Goal: Task Accomplishment & Management: Manage account settings

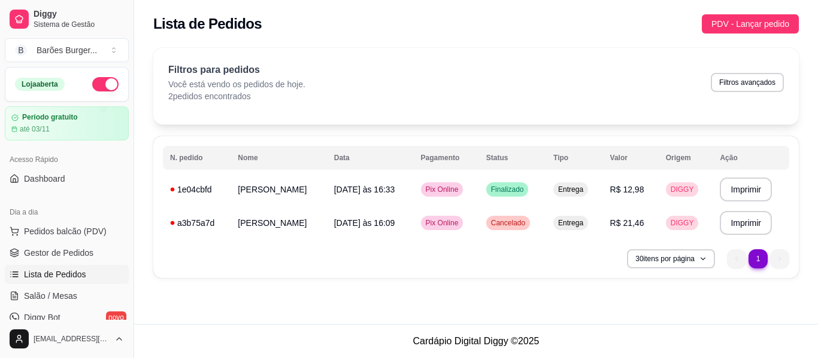
scroll to position [24, 0]
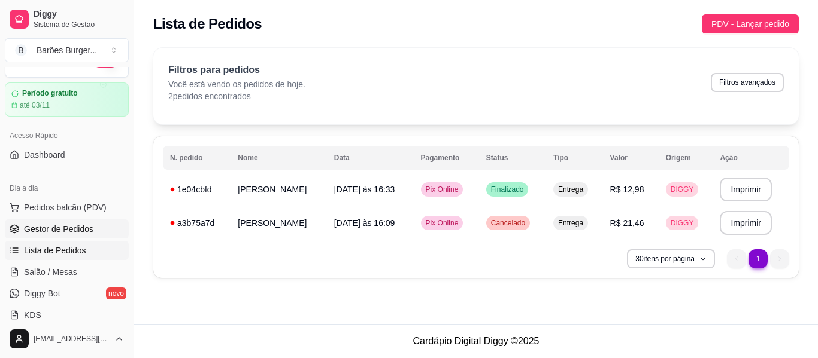
click at [61, 230] on span "Gestor de Pedidos" at bounding box center [58, 229] width 69 height 12
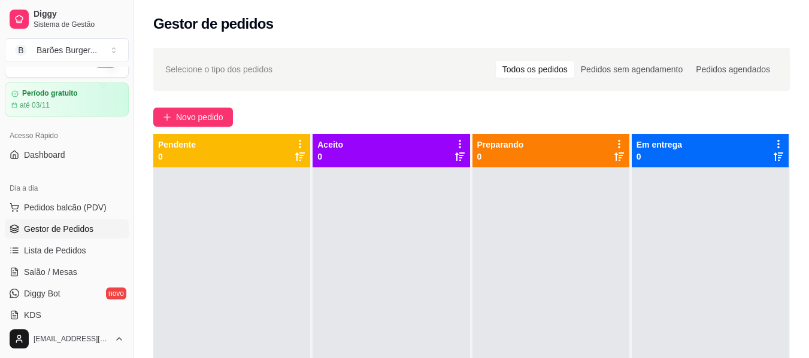
click at [338, 118] on div "Novo pedido" at bounding box center [471, 117] width 636 height 19
click at [48, 231] on span "Gestor de Pedidos" at bounding box center [58, 229] width 69 height 12
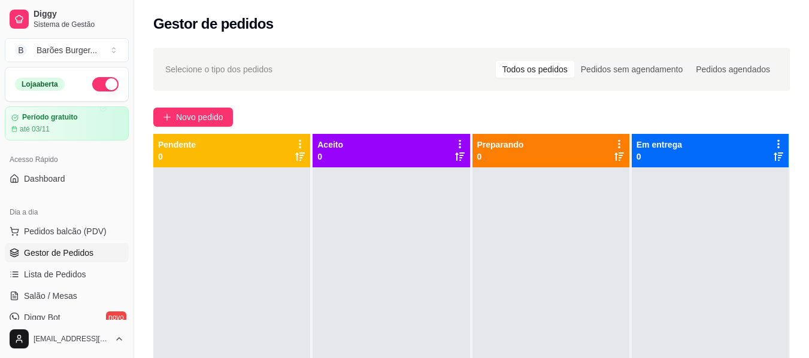
click at [771, 107] on div "Selecione o tipo dos pedidos Todos os pedidos Pedidos sem agendamento Pedidos a…" at bounding box center [471, 274] width 674 height 466
click at [77, 250] on span "Gestor de Pedidos" at bounding box center [58, 253] width 69 height 12
click at [491, 120] on div "Novo pedido" at bounding box center [471, 117] width 636 height 19
click at [50, 279] on span "Lista de Pedidos" at bounding box center [55, 275] width 62 height 12
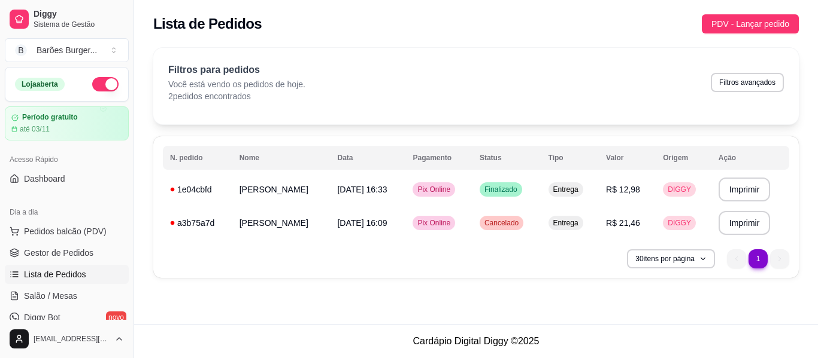
click at [505, 127] on div "**********" at bounding box center [475, 163] width 645 height 230
click at [45, 256] on span "Gestor de Pedidos" at bounding box center [58, 253] width 69 height 12
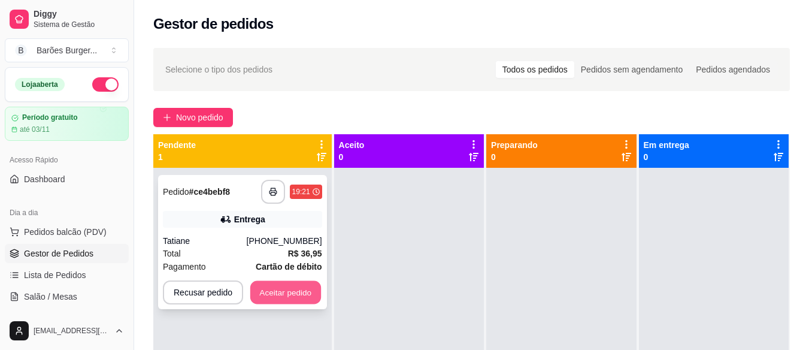
click at [268, 292] on button "Aceitar pedido" at bounding box center [285, 292] width 71 height 23
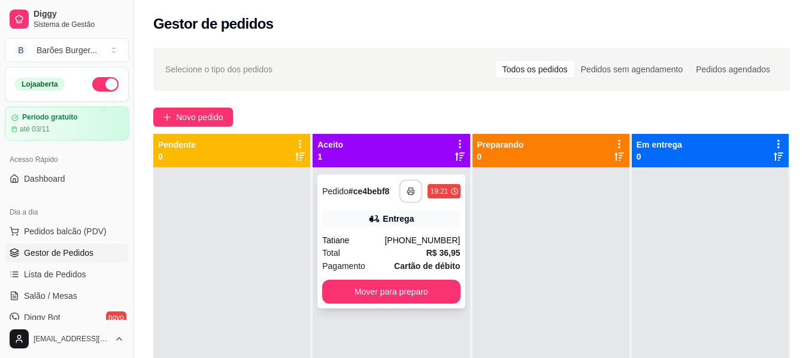
click at [407, 189] on icon "button" at bounding box center [411, 191] width 8 height 8
click at [407, 192] on icon "button" at bounding box center [411, 191] width 8 height 8
click at [404, 98] on div "**********" at bounding box center [471, 274] width 674 height 466
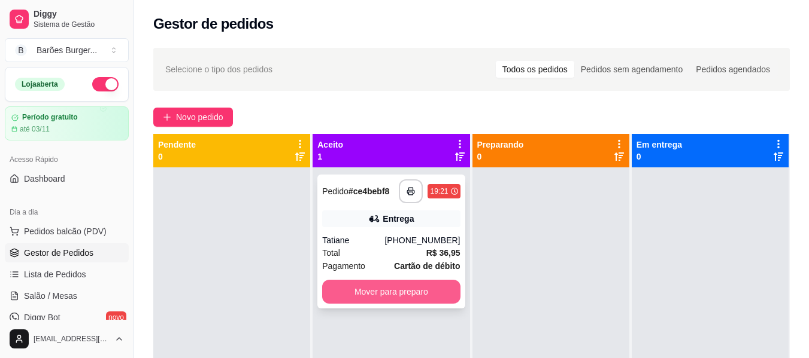
click at [369, 294] on button "Mover para preparo" at bounding box center [391, 292] width 138 height 24
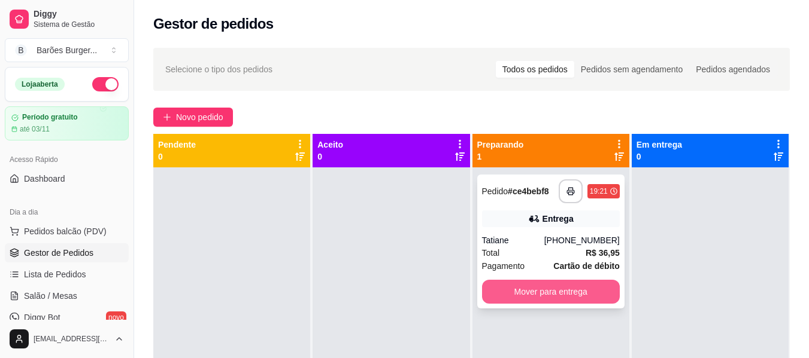
click at [560, 292] on button "Mover para entrega" at bounding box center [551, 292] width 138 height 24
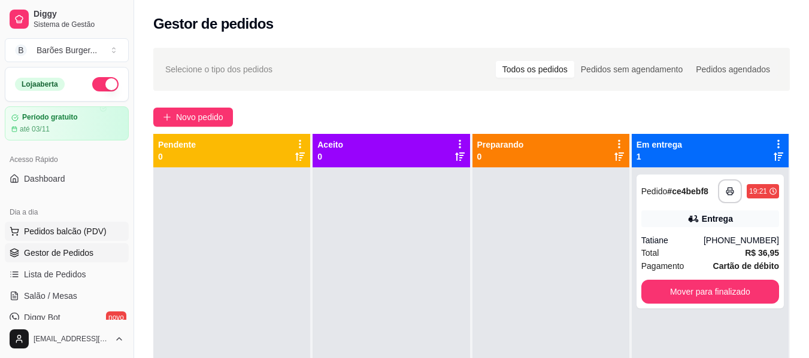
click at [54, 233] on span "Pedidos balcão (PDV)" at bounding box center [65, 232] width 83 height 12
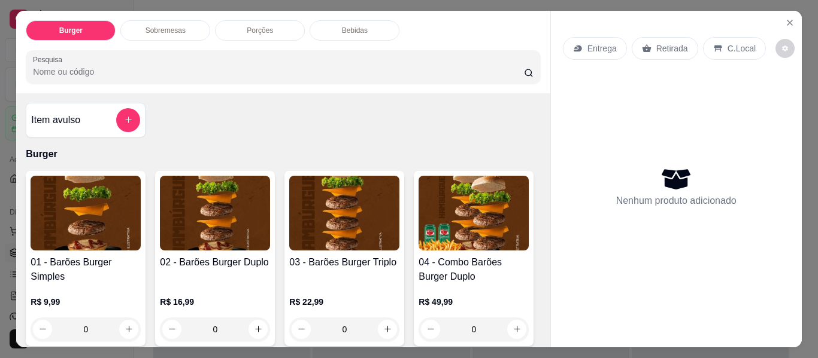
scroll to position [120, 0]
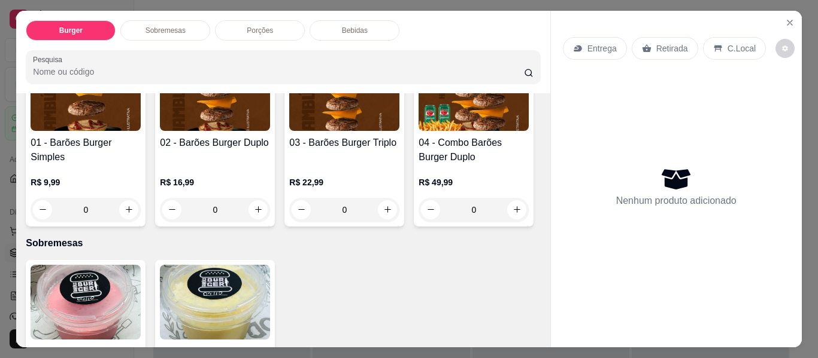
click at [127, 204] on div "0" at bounding box center [86, 210] width 110 height 24
click at [127, 207] on div "0" at bounding box center [86, 210] width 110 height 24
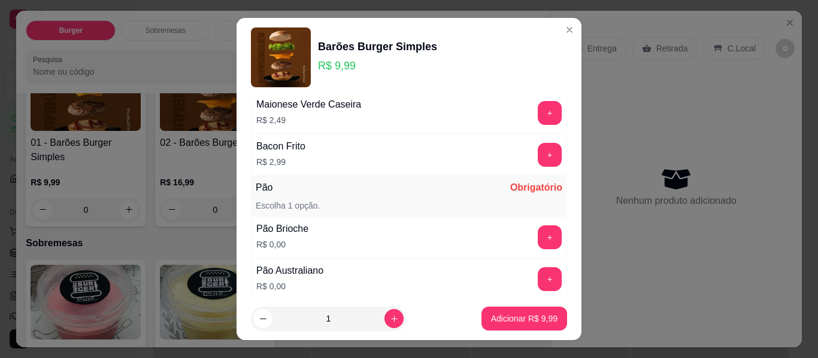
scroll to position [180, 0]
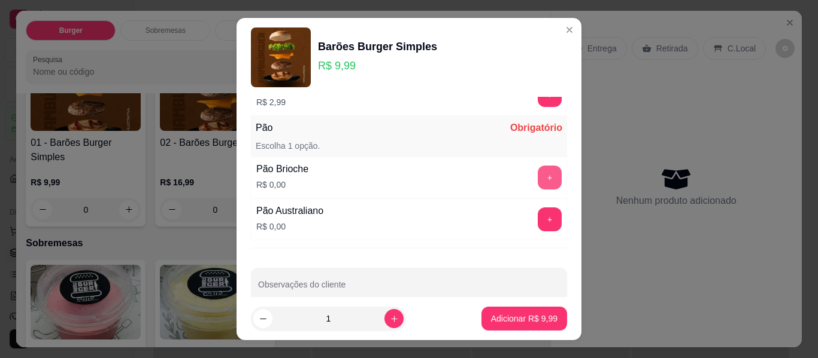
click at [537, 180] on button "+" at bounding box center [549, 178] width 24 height 24
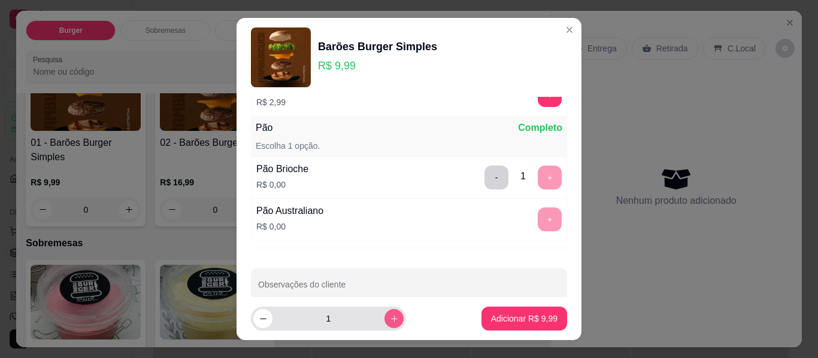
click at [384, 315] on button "increase-product-quantity" at bounding box center [393, 318] width 19 height 19
click at [384, 315] on button "increase-product-quantity" at bounding box center [393, 319] width 19 height 19
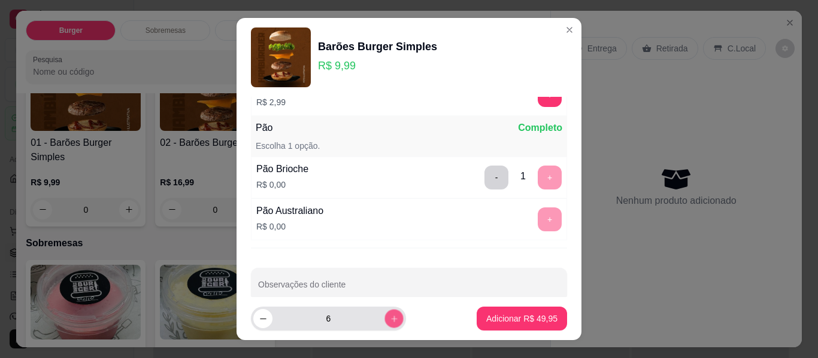
click at [384, 315] on button "increase-product-quantity" at bounding box center [393, 319] width 19 height 19
click at [263, 319] on button "decrease-product-quantity" at bounding box center [262, 318] width 19 height 19
type input "7"
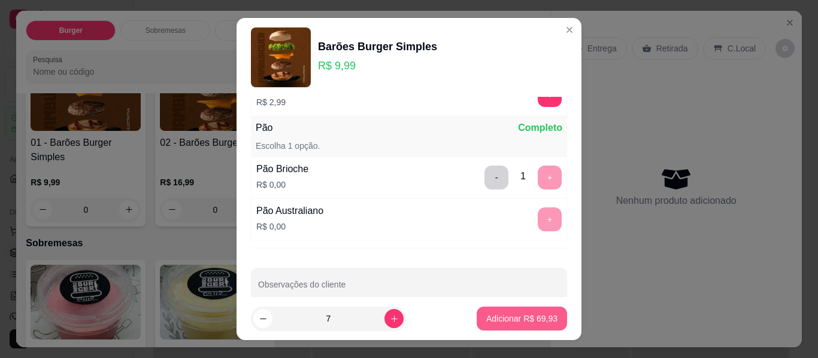
click at [513, 322] on p "Adicionar R$ 69,93" at bounding box center [521, 319] width 71 height 12
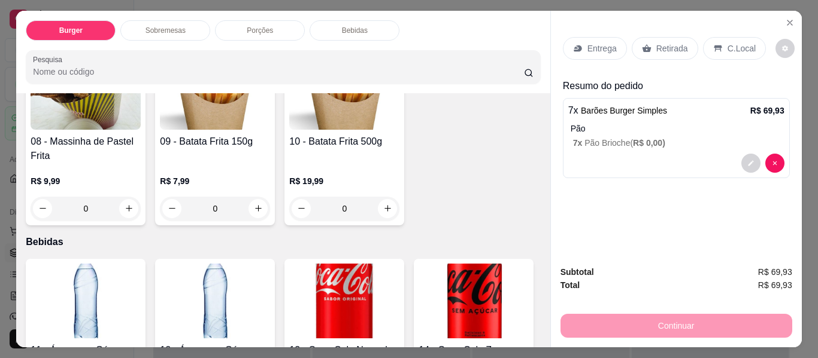
scroll to position [658, 0]
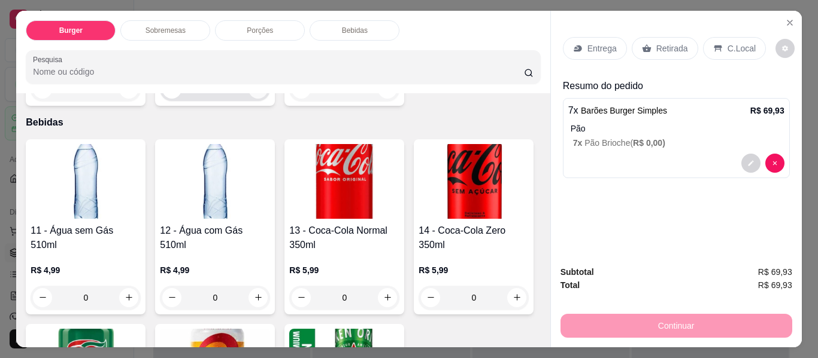
click at [258, 99] on button "increase-product-quantity" at bounding box center [257, 89] width 19 height 19
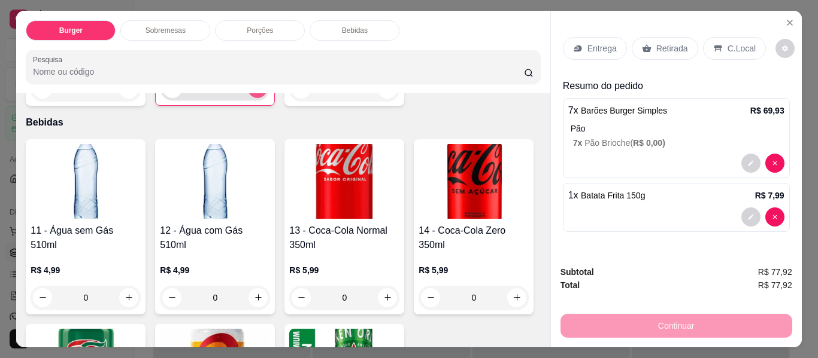
click at [258, 98] on button "increase-product-quantity" at bounding box center [257, 88] width 19 height 19
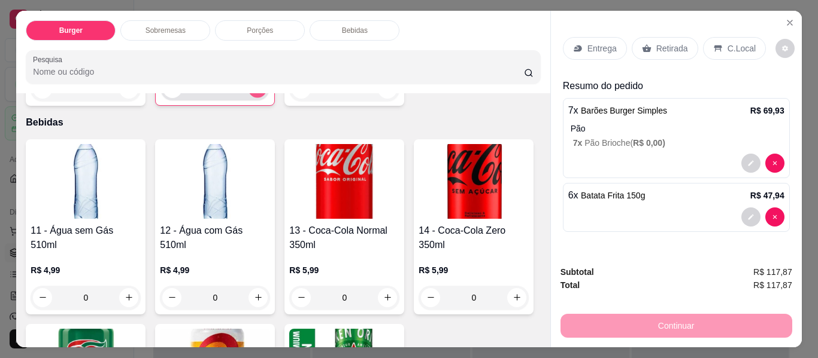
click at [258, 98] on button "increase-product-quantity" at bounding box center [257, 88] width 19 height 19
type input "7"
click at [450, 106] on div "08 - Massinha de Pastel Frita R$ 9,99 0 09 - Batata Frita 150g R$ 7,99 7 10 - B…" at bounding box center [283, 18] width 514 height 175
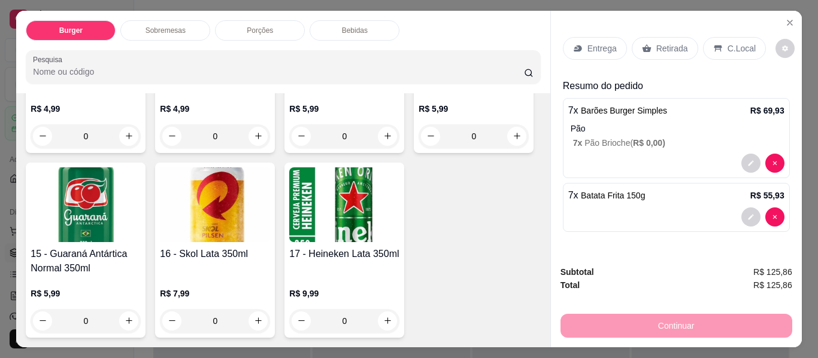
scroll to position [1017, 0]
click at [133, 317] on icon "increase-product-quantity" at bounding box center [128, 321] width 9 height 9
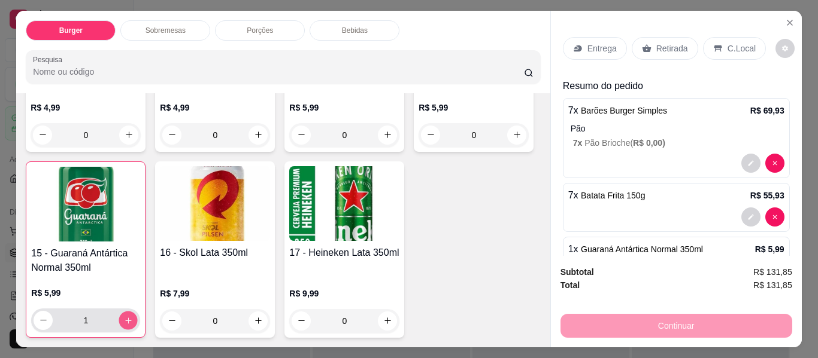
click at [133, 317] on icon "increase-product-quantity" at bounding box center [128, 321] width 9 height 9
click at [133, 316] on icon "increase-product-quantity" at bounding box center [128, 320] width 9 height 9
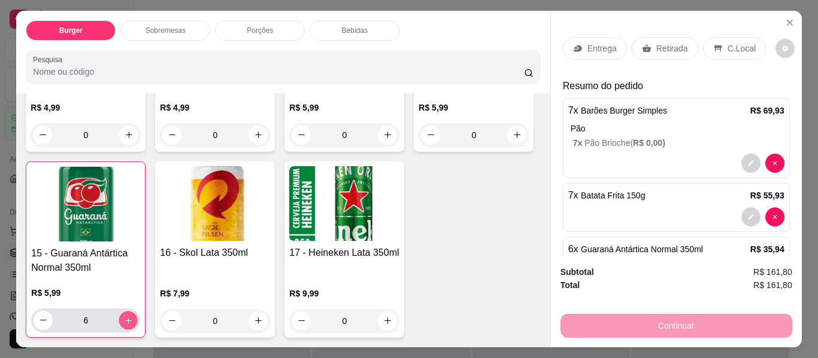
click at [133, 317] on icon "increase-product-quantity" at bounding box center [128, 321] width 9 height 9
type input "7"
click at [458, 266] on div "11 - Água sem Gás 510ml R$ 4,99 0 12 - Água com Gás 510ml R$ 4,99 0 13 - Coca-C…" at bounding box center [283, 157] width 514 height 361
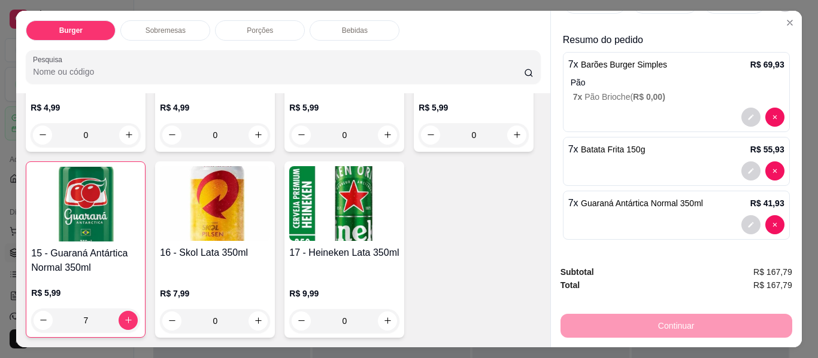
scroll to position [0, 0]
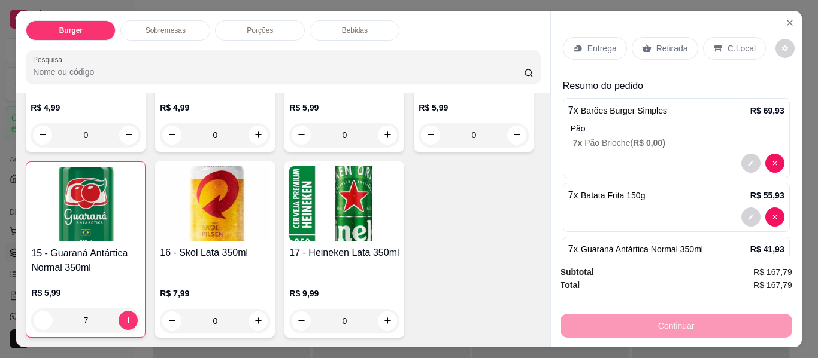
click at [597, 45] on p "Entrega" at bounding box center [601, 48] width 29 height 12
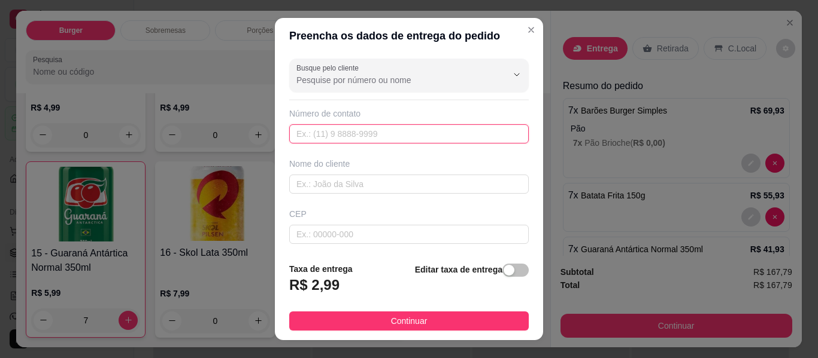
click at [375, 135] on input "text" at bounding box center [408, 133] width 239 height 19
click at [386, 135] on input "text" at bounding box center [408, 133] width 239 height 19
type input "[PHONE_NUMBER]"
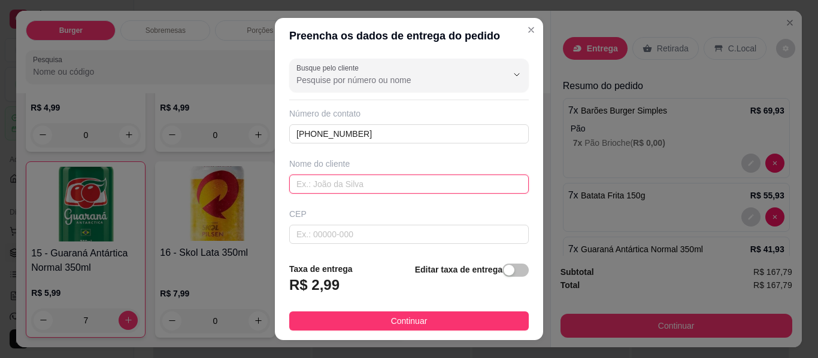
click at [367, 184] on input "text" at bounding box center [408, 184] width 239 height 19
type input "[PERSON_NAME]"
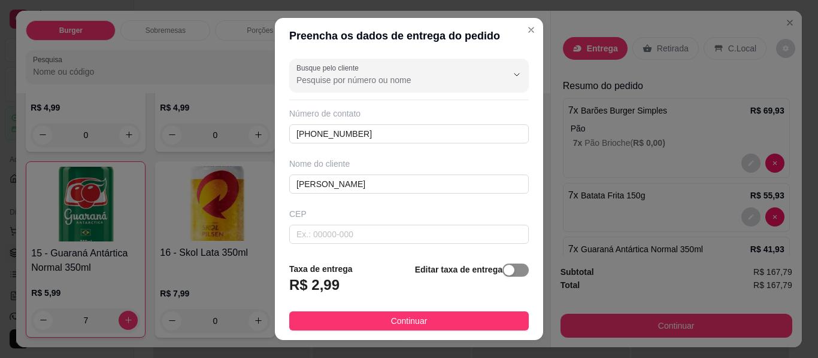
click at [503, 275] on div "button" at bounding box center [508, 270] width 11 height 11
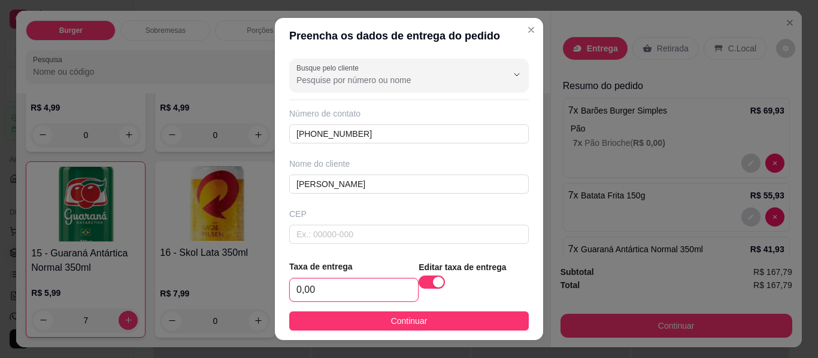
click at [319, 291] on input "0,00" at bounding box center [354, 290] width 128 height 23
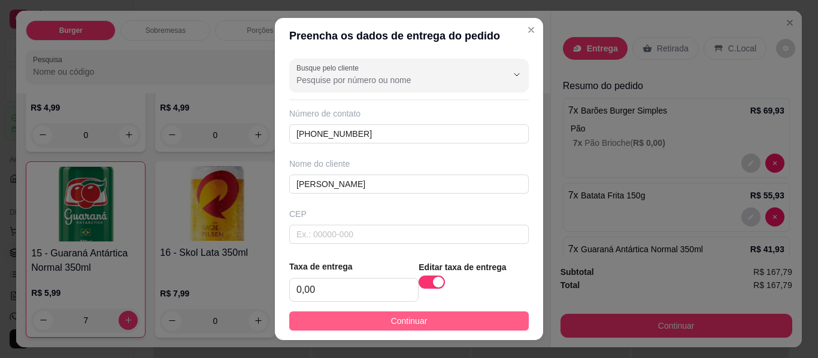
click at [391, 318] on span "Continuar" at bounding box center [409, 321] width 37 height 13
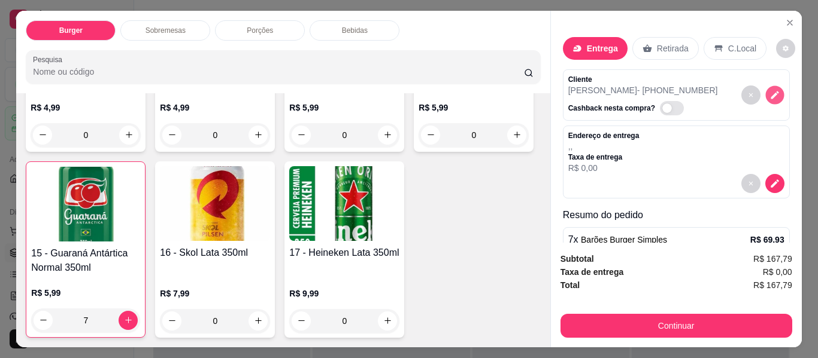
click at [770, 93] on icon "decrease-product-quantity" at bounding box center [774, 95] width 8 height 8
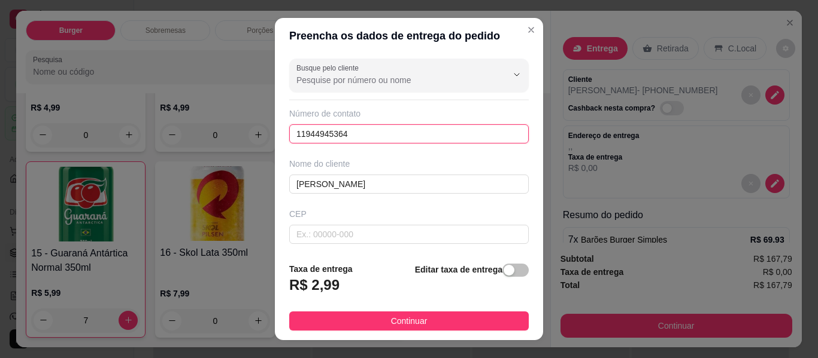
click at [345, 135] on input "11944945364" at bounding box center [408, 133] width 239 height 19
drag, startPoint x: 345, startPoint y: 135, endPoint x: 302, endPoint y: 135, distance: 43.7
click at [302, 135] on input "11944945364" at bounding box center [408, 133] width 239 height 19
type input "1"
type input "[PHONE_NUMBER]"
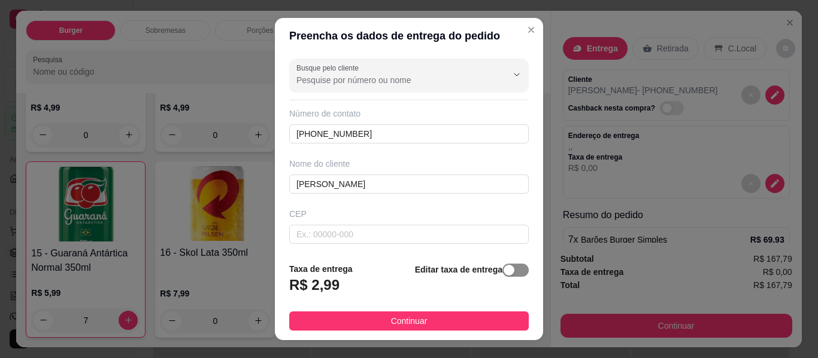
click at [503, 271] on div "button" at bounding box center [508, 270] width 11 height 11
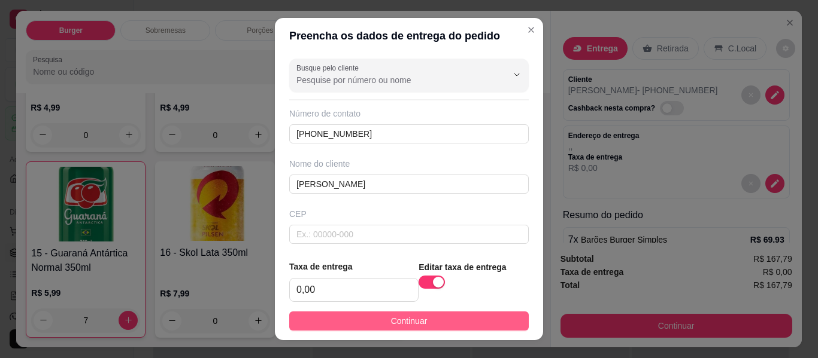
click at [398, 321] on span "Continuar" at bounding box center [409, 321] width 37 height 13
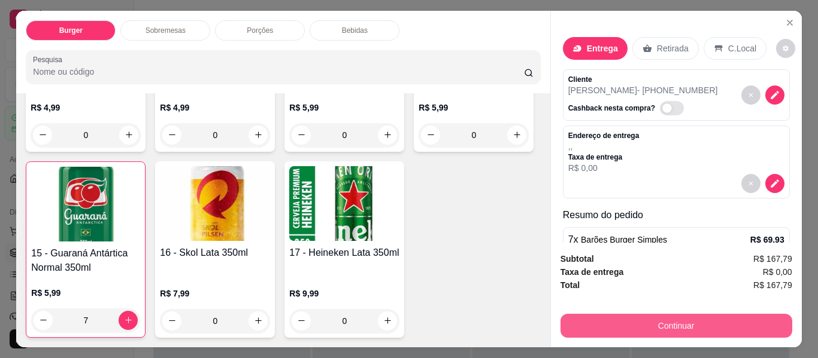
click at [679, 320] on button "Continuar" at bounding box center [676, 326] width 232 height 24
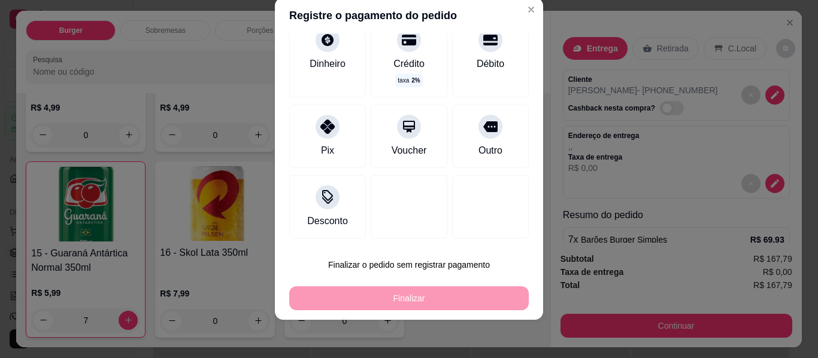
scroll to position [28, 0]
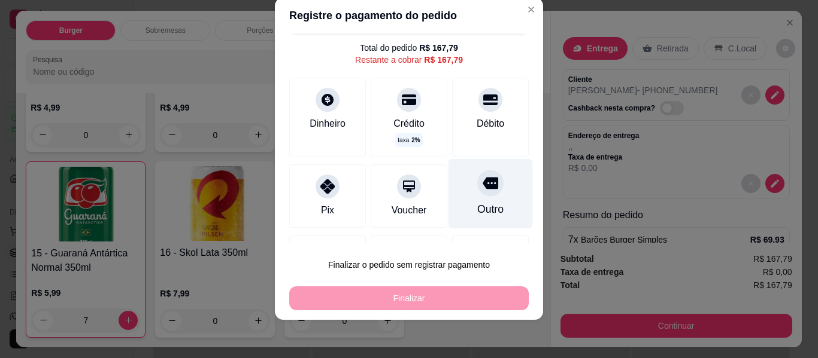
click at [482, 186] on icon at bounding box center [490, 183] width 16 height 12
type input "R$ 0,00"
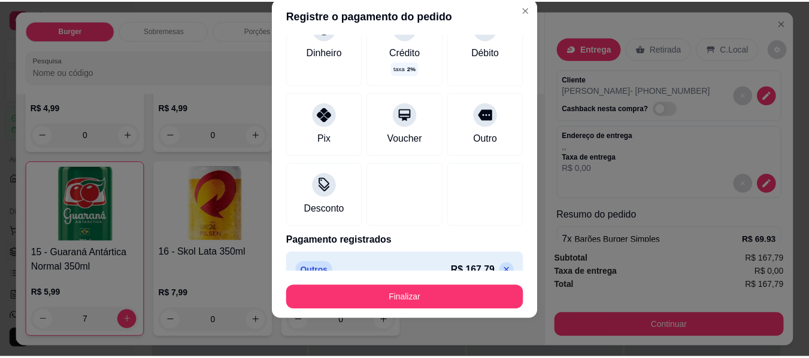
scroll to position [109, 0]
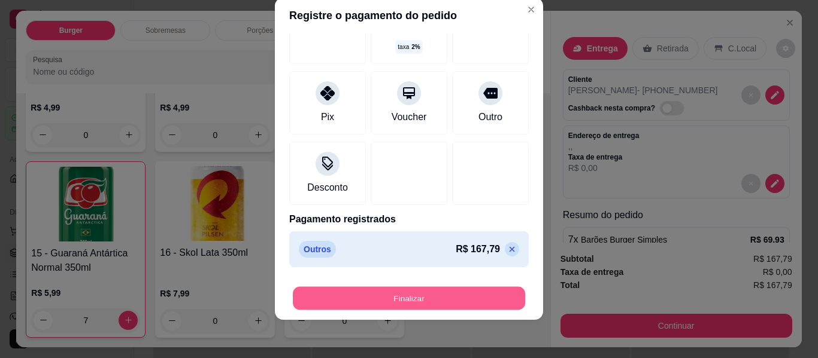
click at [386, 300] on button "Finalizar" at bounding box center [409, 298] width 232 height 23
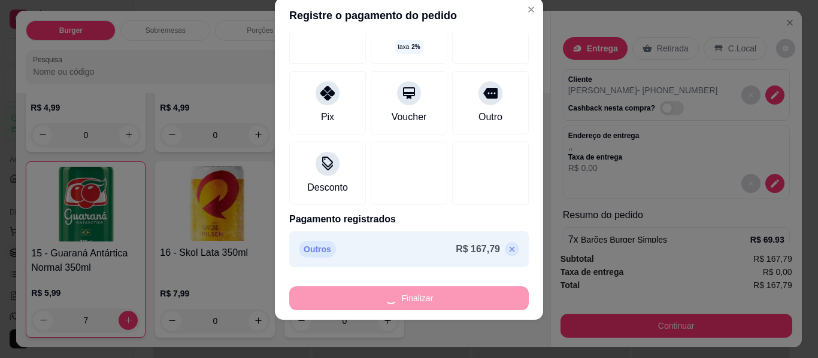
type input "0"
type input "-R$ 167,79"
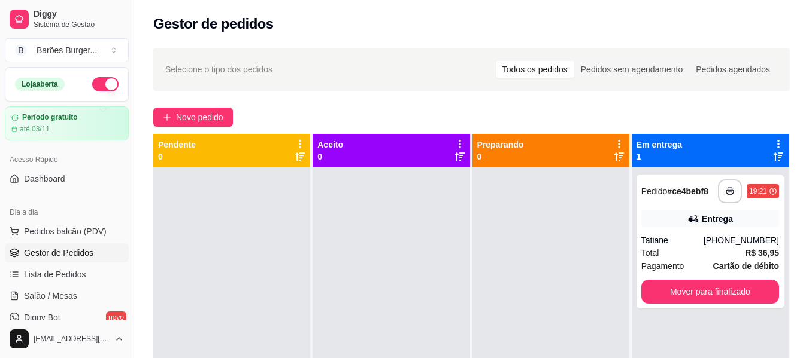
scroll to position [60, 0]
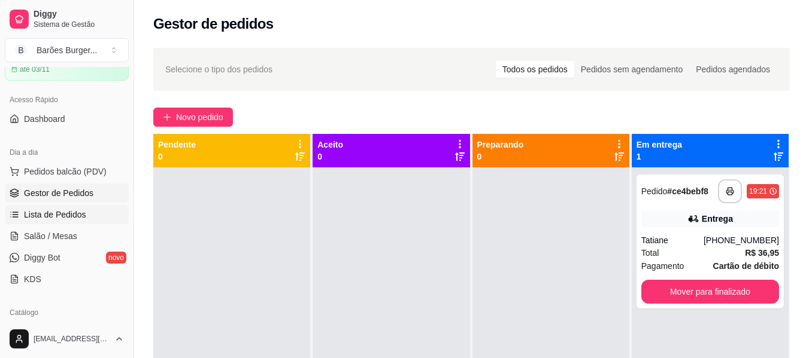
click at [50, 218] on span "Lista de Pedidos" at bounding box center [55, 215] width 62 height 12
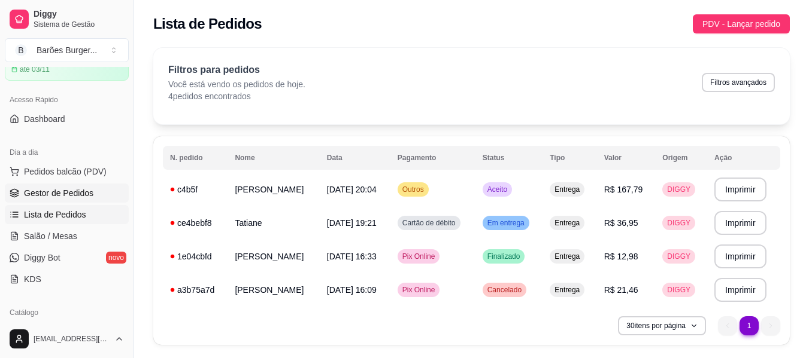
click at [60, 197] on span "Gestor de Pedidos" at bounding box center [58, 193] width 69 height 12
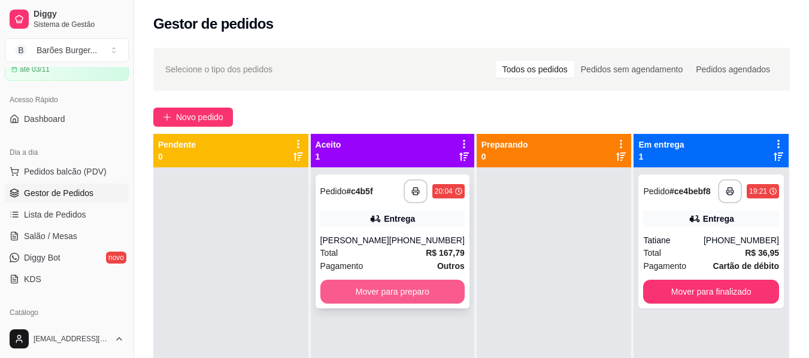
click at [392, 296] on button "Mover para preparo" at bounding box center [392, 292] width 144 height 24
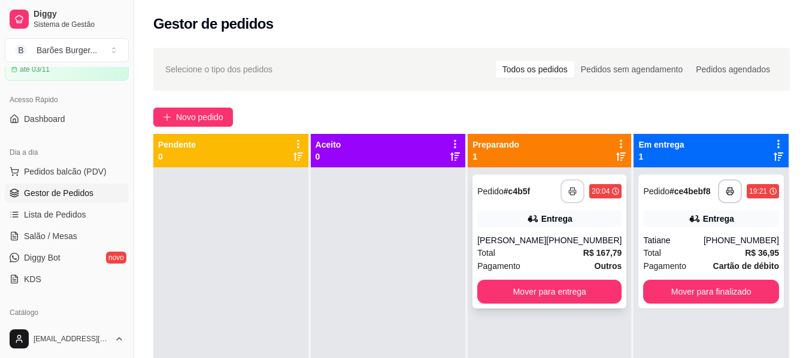
click at [568, 190] on icon "button" at bounding box center [572, 191] width 8 height 8
click at [393, 6] on div "Gestor de pedidos" at bounding box center [471, 20] width 674 height 41
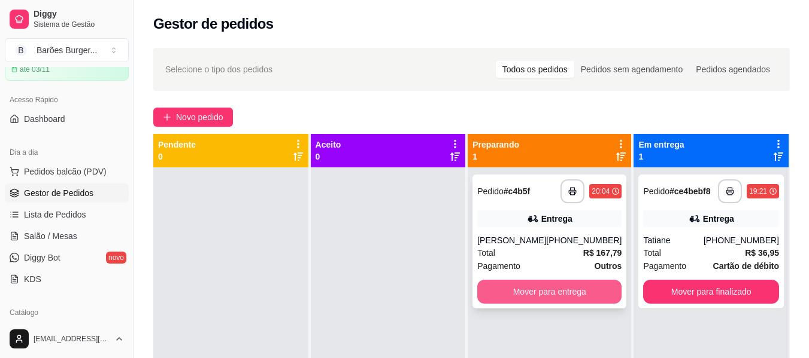
click at [531, 299] on button "Mover para entrega" at bounding box center [549, 292] width 144 height 24
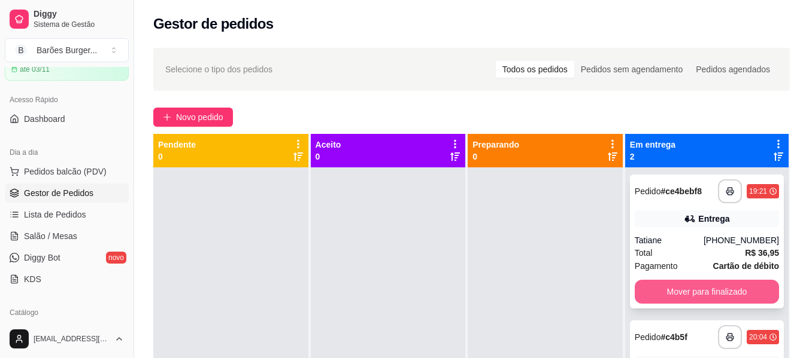
click at [672, 287] on button "Mover para finalizado" at bounding box center [706, 292] width 144 height 24
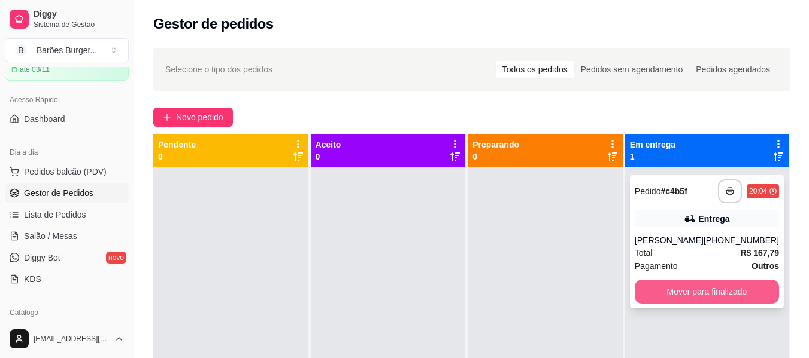
click at [739, 288] on button "Mover para finalizado" at bounding box center [706, 292] width 144 height 24
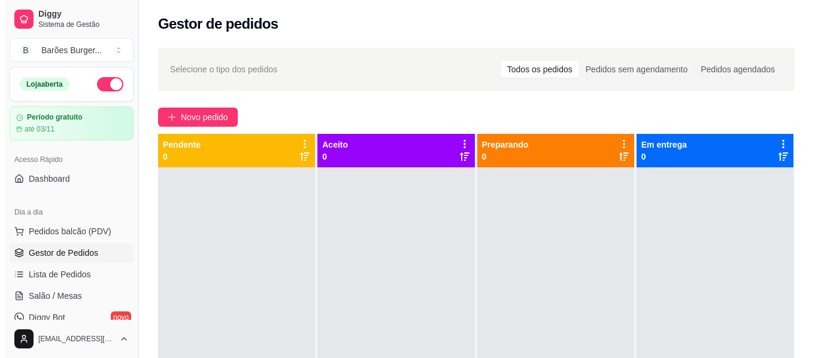
scroll to position [60, 0]
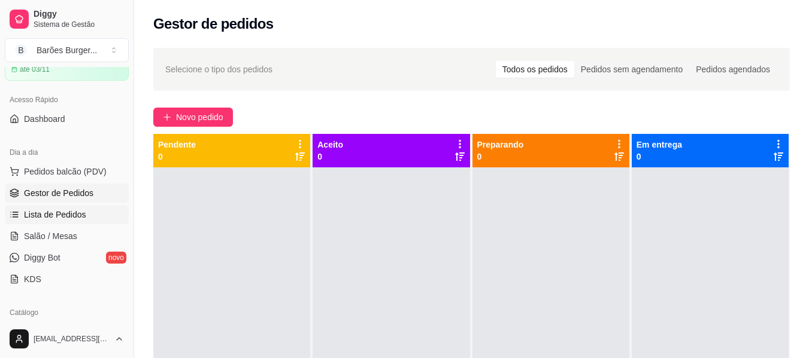
click at [47, 214] on span "Lista de Pedidos" at bounding box center [55, 215] width 62 height 12
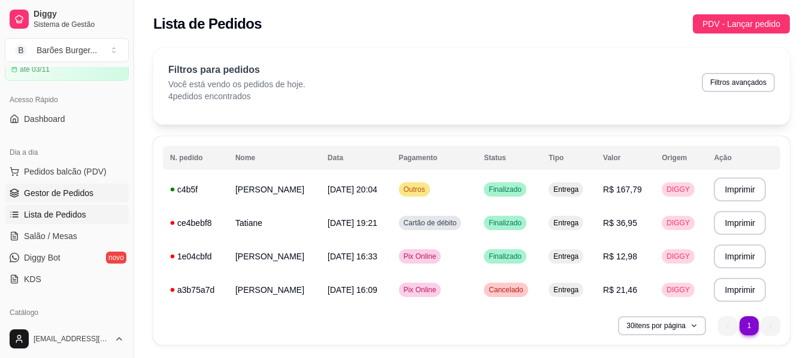
click at [59, 191] on span "Gestor de Pedidos" at bounding box center [58, 193] width 69 height 12
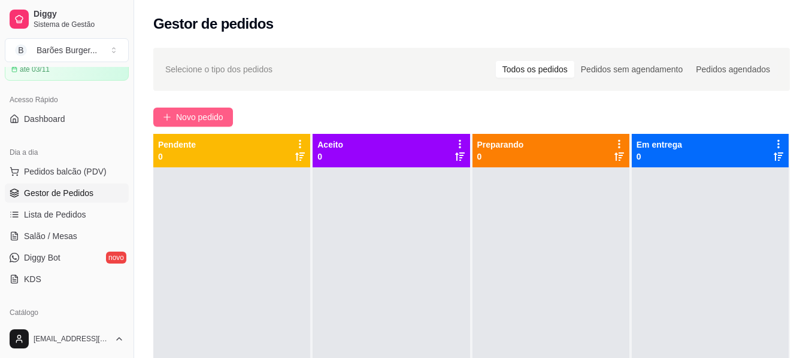
click at [189, 115] on span "Novo pedido" at bounding box center [199, 117] width 47 height 13
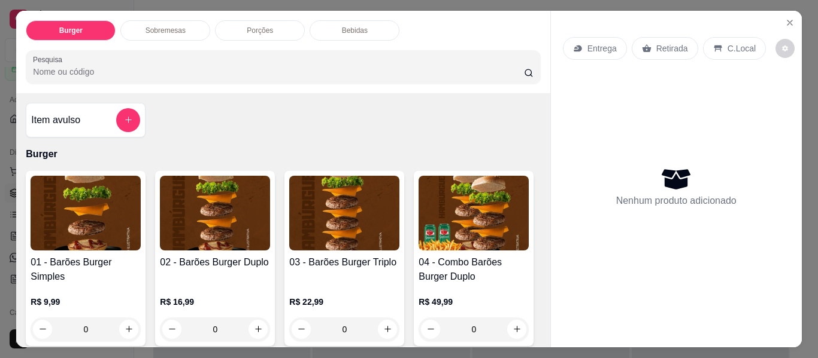
click at [124, 325] on div "0" at bounding box center [86, 330] width 110 height 24
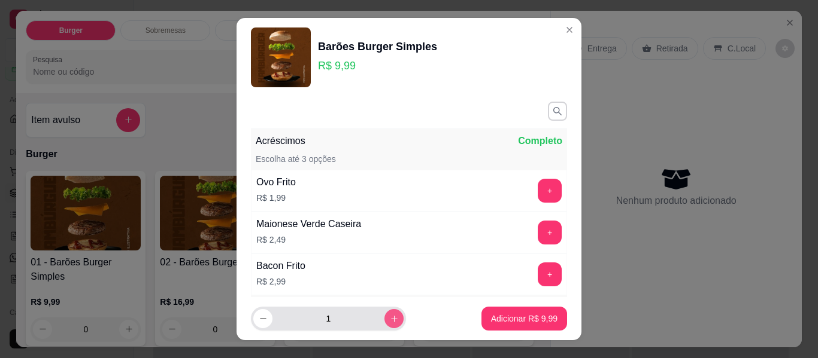
click at [387, 322] on button "increase-product-quantity" at bounding box center [393, 318] width 19 height 19
click at [387, 322] on button "increase-product-quantity" at bounding box center [393, 319] width 19 height 19
click at [387, 322] on button "increase-product-quantity" at bounding box center [393, 318] width 19 height 19
type input "4"
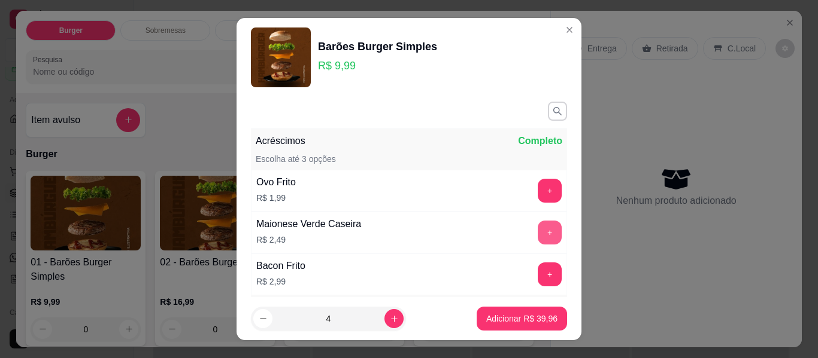
click at [537, 231] on button "+" at bounding box center [549, 233] width 24 height 24
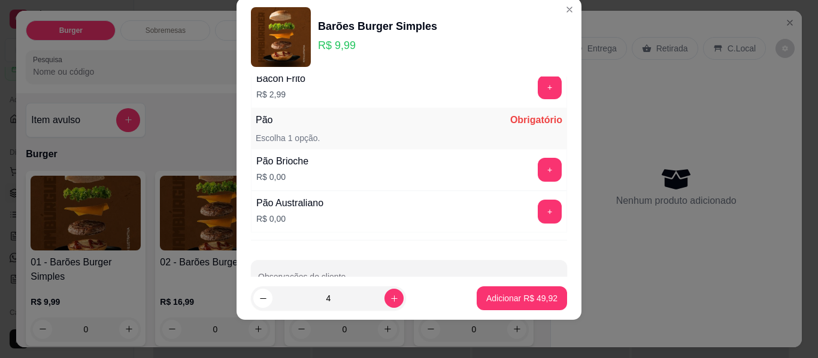
scroll to position [169, 0]
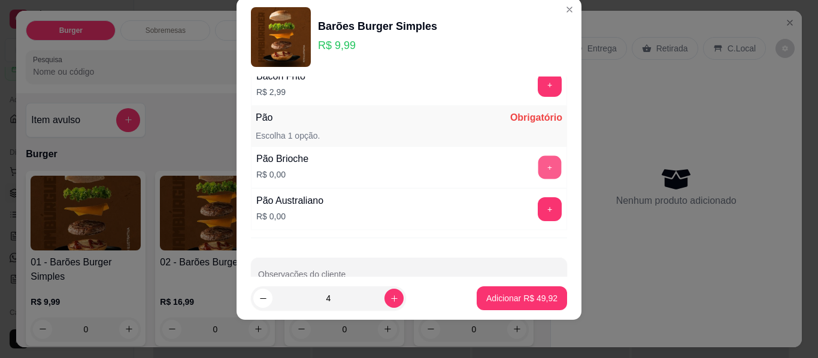
click at [538, 169] on button "+" at bounding box center [549, 167] width 23 height 23
click at [484, 165] on button "-" at bounding box center [496, 168] width 24 height 24
click at [538, 209] on button "+" at bounding box center [549, 209] width 23 height 23
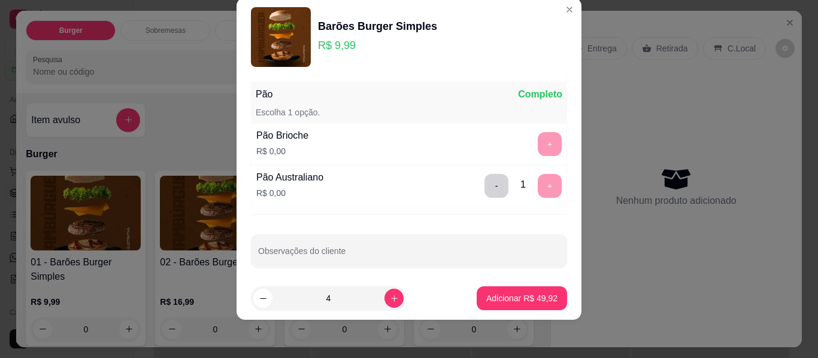
scroll to position [200, 0]
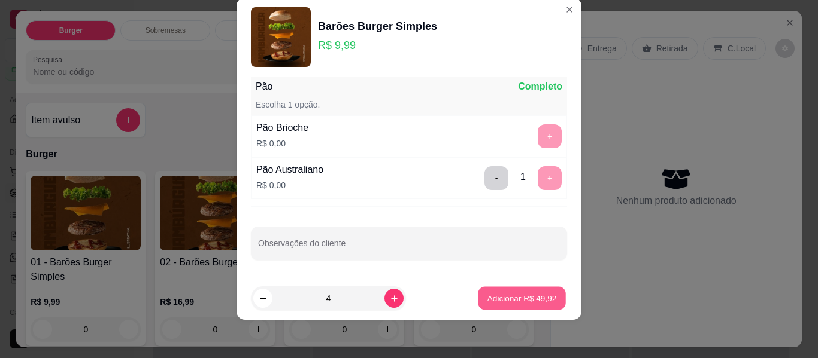
click at [516, 298] on p "Adicionar R$ 49,92" at bounding box center [521, 298] width 69 height 11
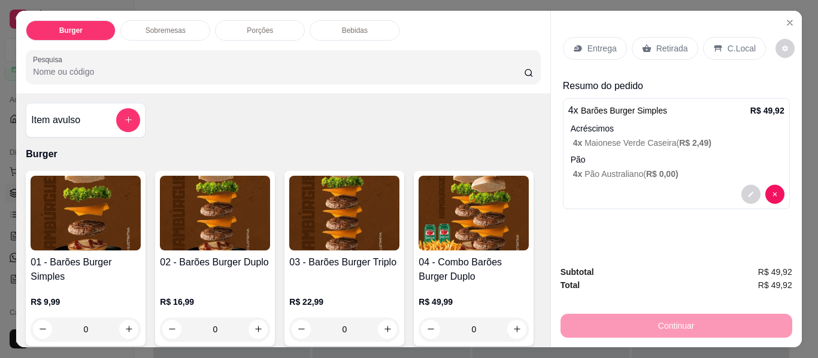
scroll to position [32, 0]
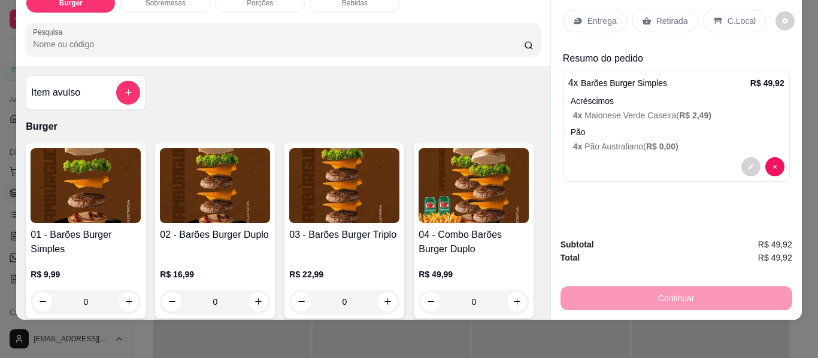
click at [679, 291] on div "Continuar" at bounding box center [676, 297] width 232 height 27
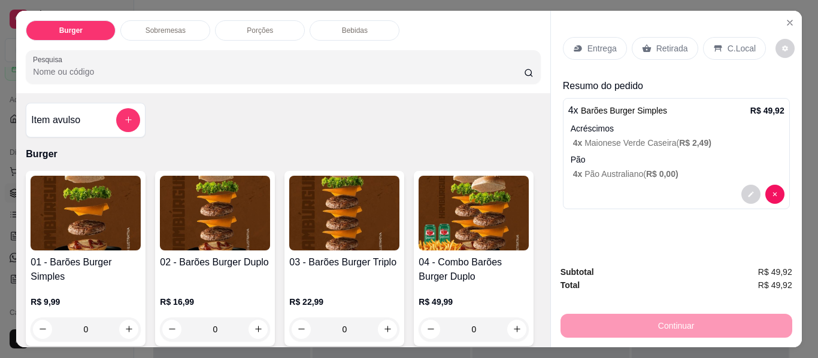
click at [595, 44] on p "Entrega" at bounding box center [601, 48] width 29 height 12
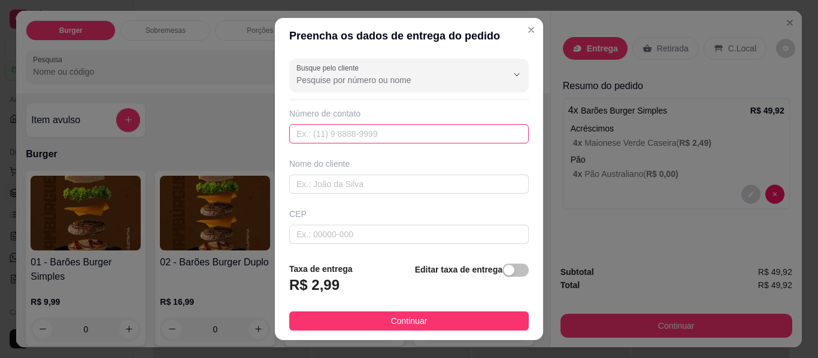
click at [357, 132] on input "text" at bounding box center [408, 133] width 239 height 19
type input "[PHONE_NUMBER]"
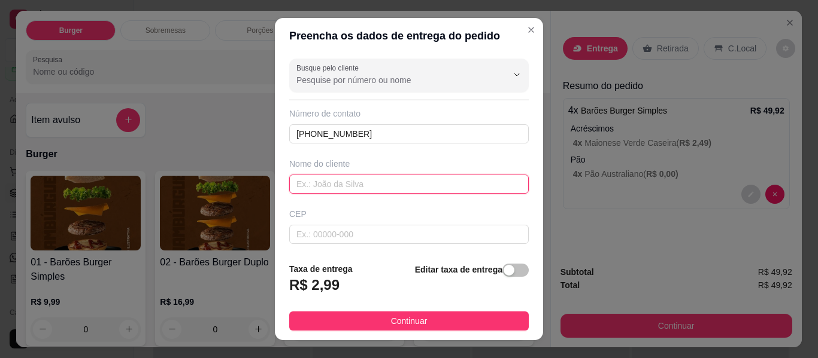
click at [302, 183] on input "text" at bounding box center [408, 184] width 239 height 19
click at [309, 186] on input "Maiucon" at bounding box center [408, 184] width 239 height 19
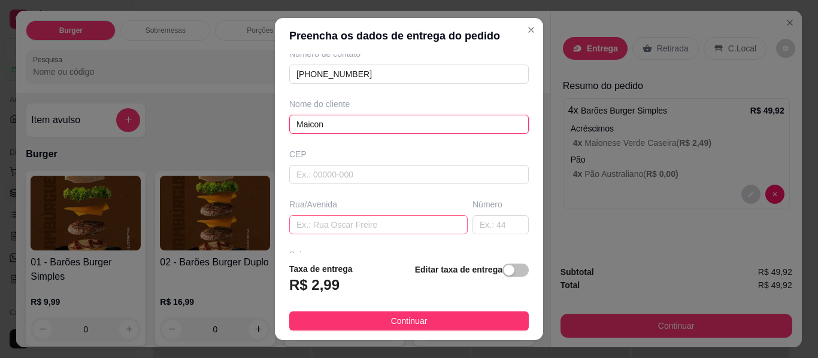
type input "Maicon"
click at [302, 221] on input "text" at bounding box center [378, 224] width 178 height 19
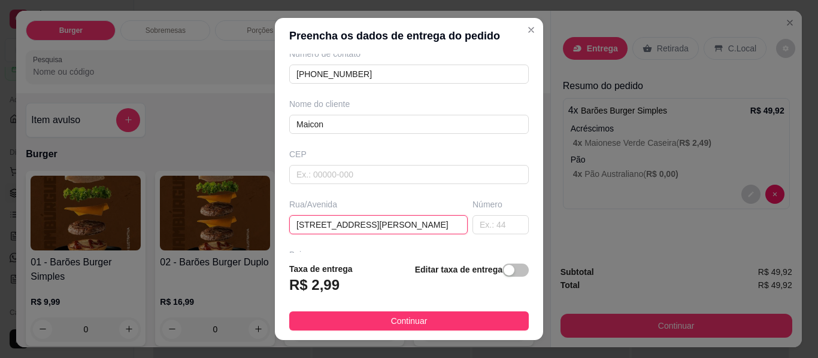
scroll to position [20, 0]
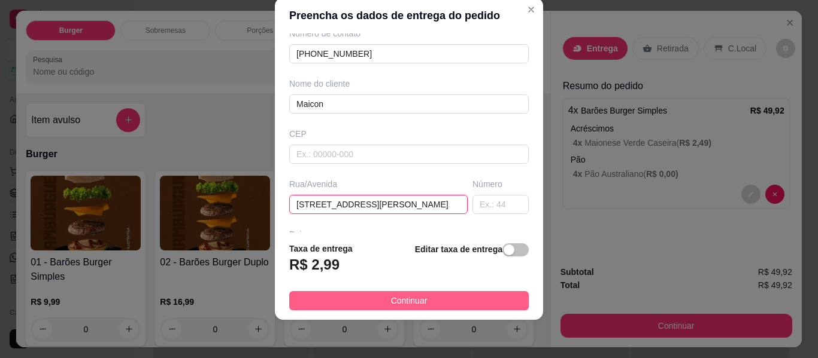
type input "[STREET_ADDRESS][PERSON_NAME]"
click at [402, 303] on span "Continuar" at bounding box center [409, 300] width 37 height 13
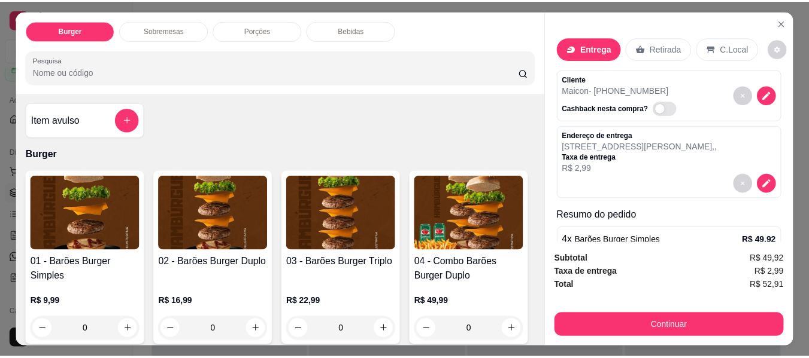
scroll to position [120, 0]
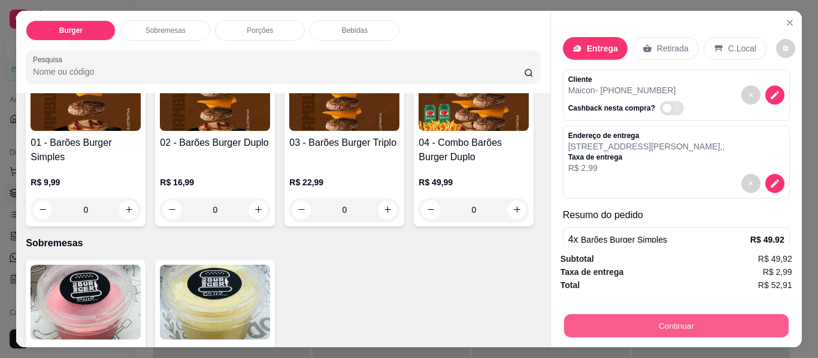
click at [672, 317] on button "Continuar" at bounding box center [675, 326] width 224 height 23
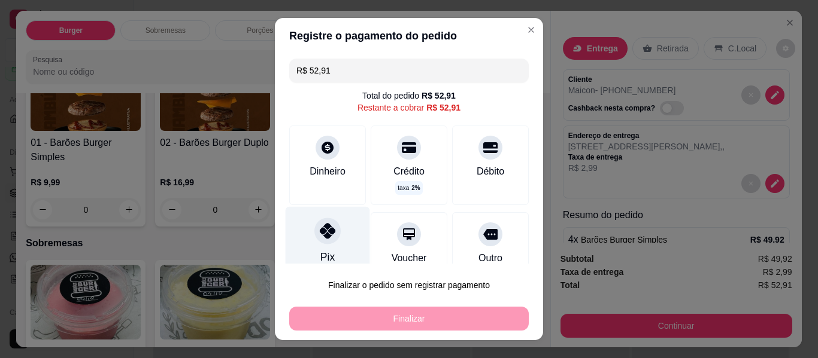
click at [320, 233] on icon at bounding box center [328, 231] width 16 height 16
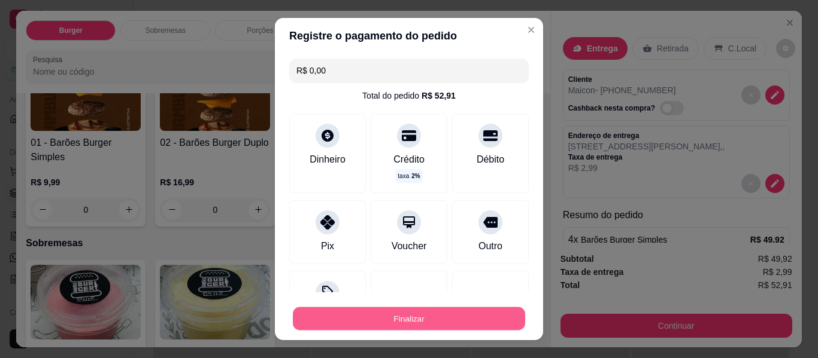
click at [399, 312] on button "Finalizar" at bounding box center [409, 319] width 232 height 23
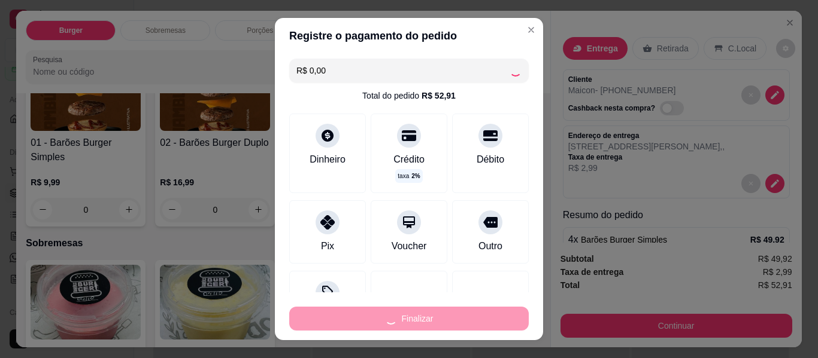
type input "-R$ 52,91"
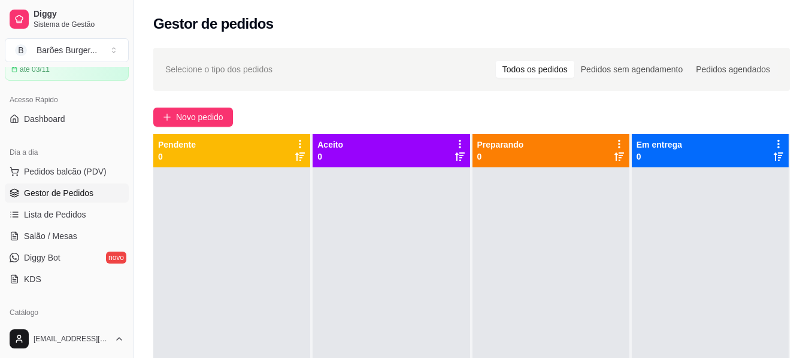
click at [217, 146] on div "Pendente 0" at bounding box center [231, 151] width 147 height 24
click at [59, 173] on span "Pedidos balcão (PDV)" at bounding box center [65, 172] width 83 height 12
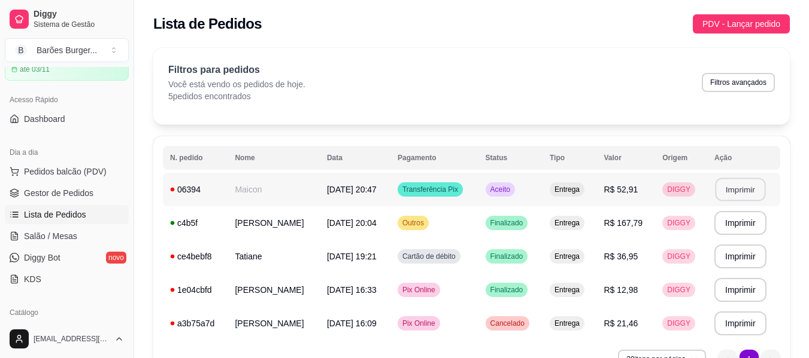
click at [744, 192] on button "Imprimir" at bounding box center [740, 189] width 50 height 23
click at [172, 258] on icon at bounding box center [173, 257] width 4 height 4
click at [186, 190] on div "06394" at bounding box center [195, 190] width 50 height 12
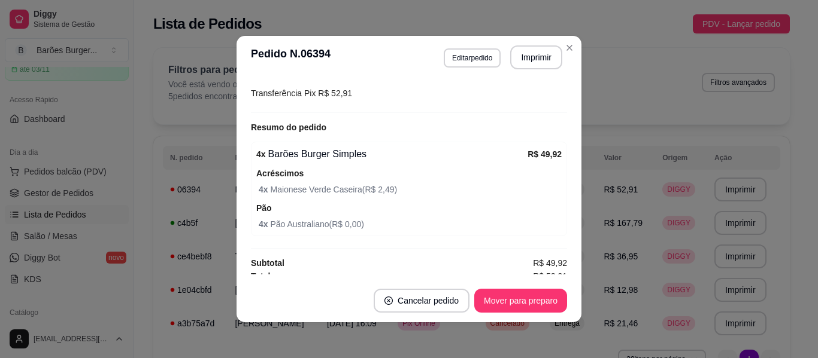
scroll to position [308, 0]
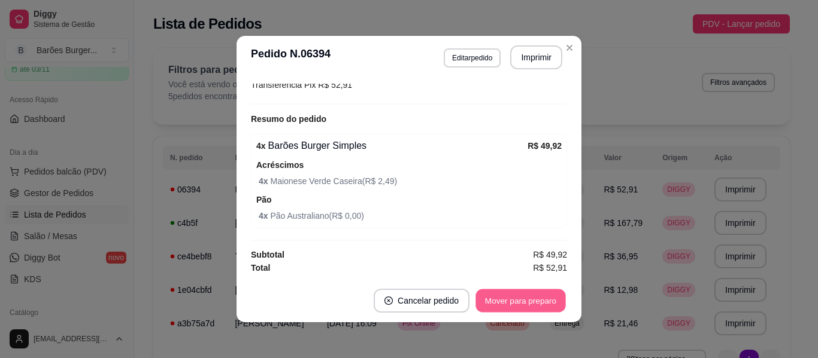
click at [511, 298] on button "Mover para preparo" at bounding box center [520, 301] width 90 height 23
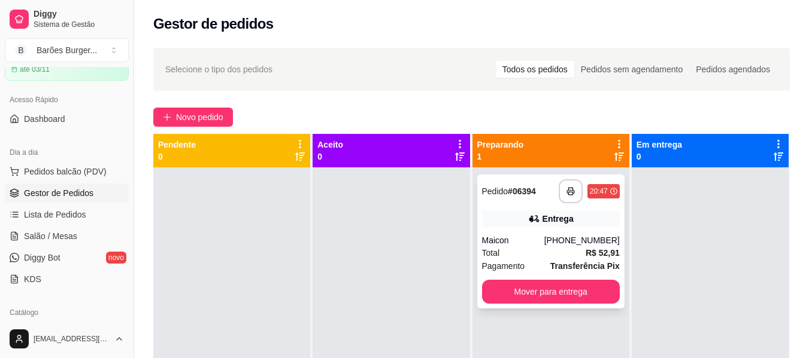
click at [521, 243] on div "Maicon" at bounding box center [513, 241] width 62 height 12
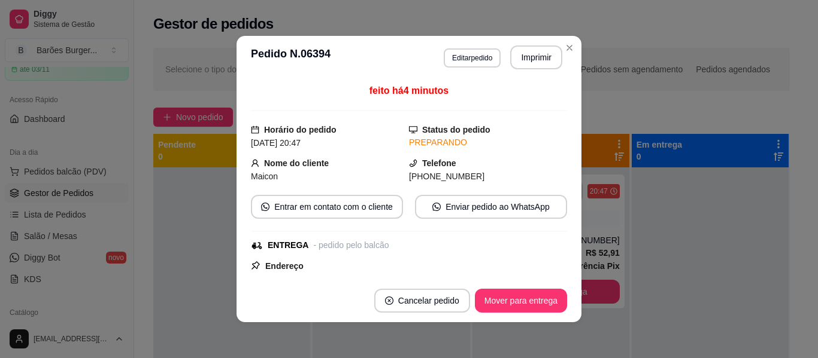
scroll to position [120, 0]
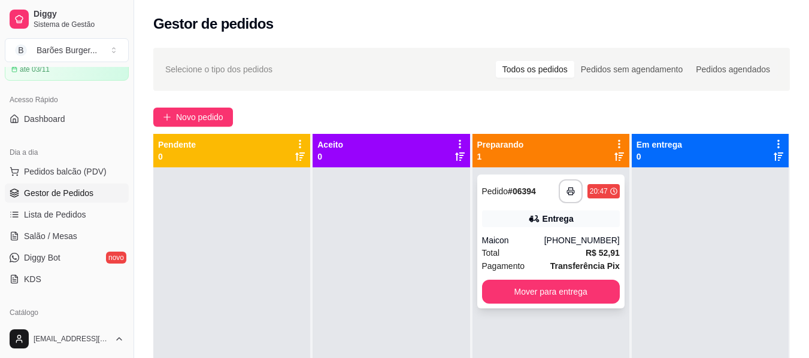
click at [524, 191] on strong "# 06394" at bounding box center [522, 192] width 28 height 10
click at [518, 220] on div "Entrega" at bounding box center [551, 219] width 138 height 17
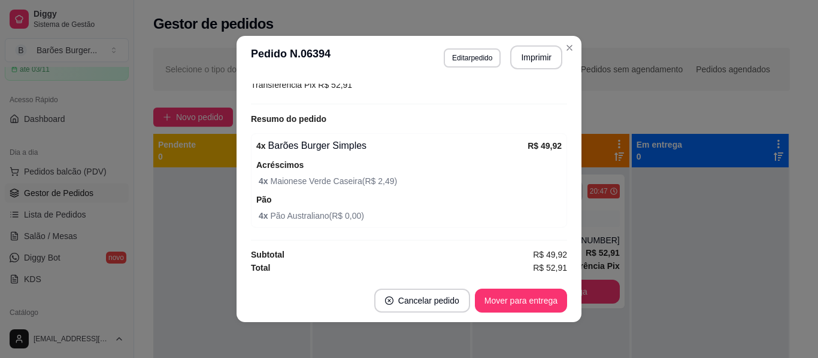
scroll to position [2, 0]
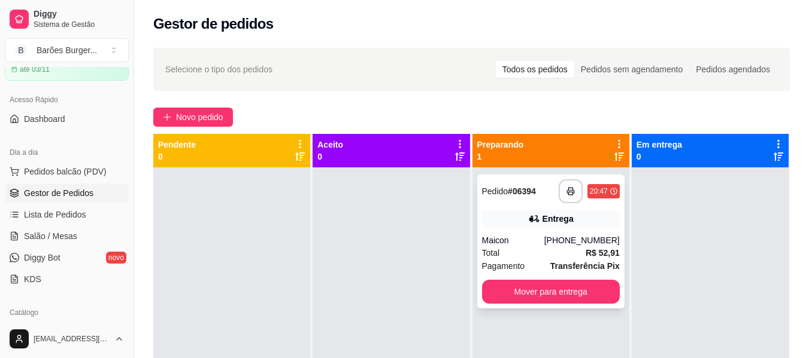
click at [525, 246] on div "Maicon" at bounding box center [513, 241] width 62 height 12
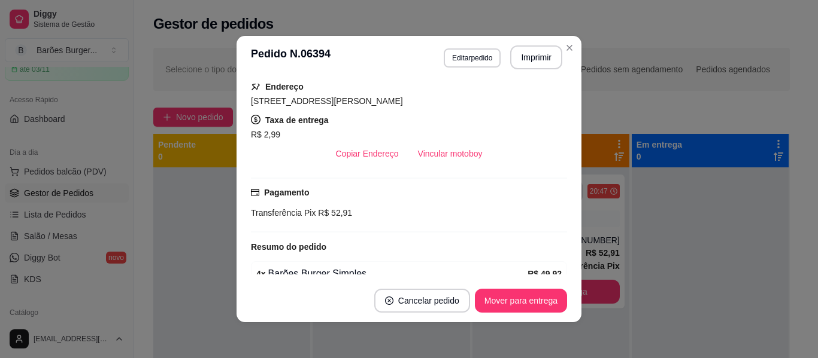
scroll to position [308, 0]
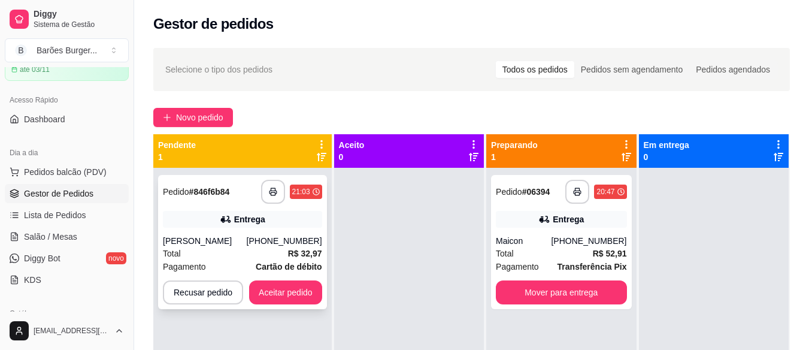
click at [178, 222] on div "Entrega" at bounding box center [242, 219] width 159 height 17
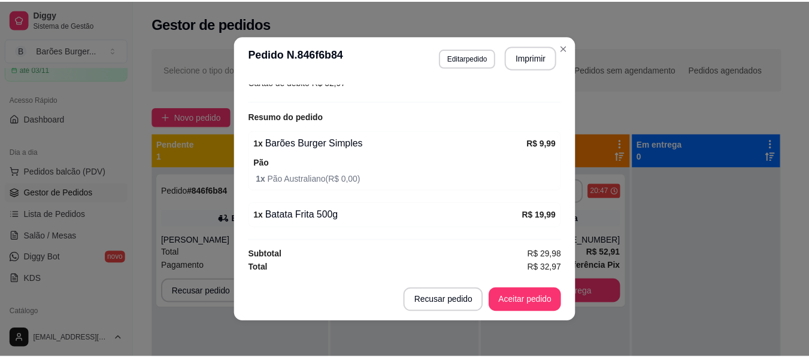
scroll to position [2, 0]
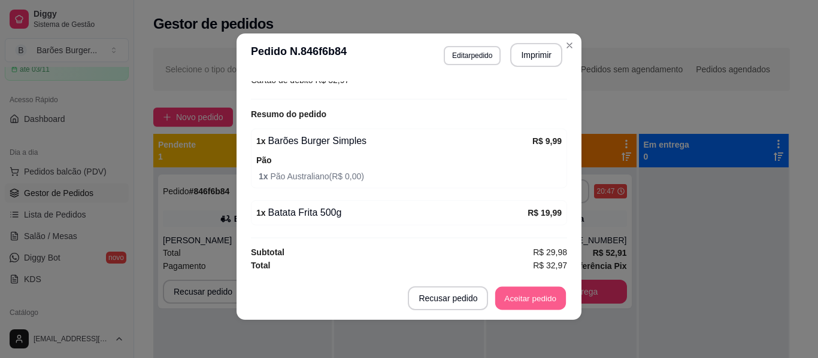
click at [533, 297] on button "Aceitar pedido" at bounding box center [530, 298] width 71 height 23
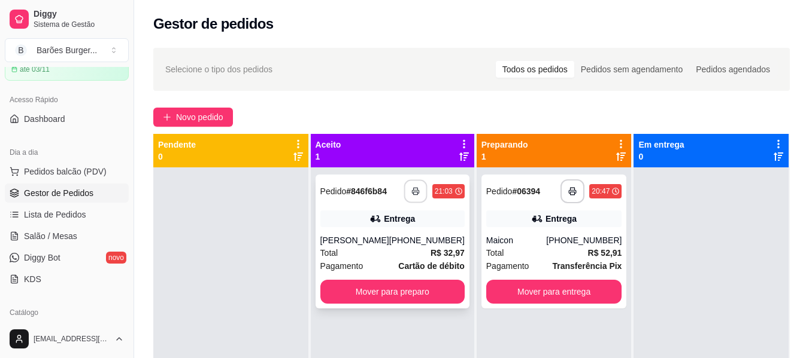
click at [409, 184] on button "button" at bounding box center [414, 191] width 23 height 23
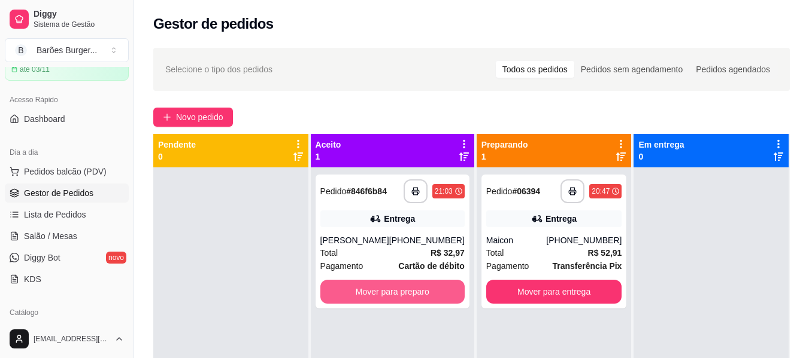
scroll to position [0, 0]
click at [381, 290] on button "Mover para preparo" at bounding box center [392, 292] width 140 height 23
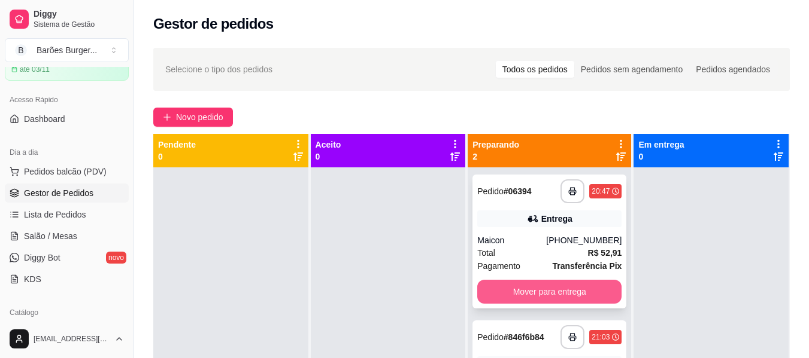
click at [534, 293] on button "Mover para entrega" at bounding box center [549, 292] width 144 height 24
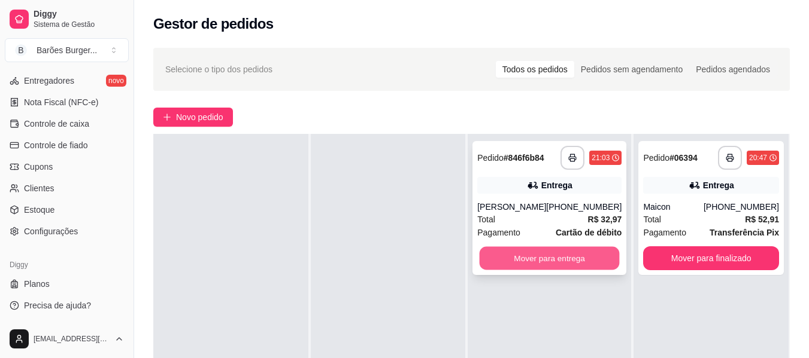
click at [551, 257] on button "Mover para entrega" at bounding box center [549, 258] width 140 height 23
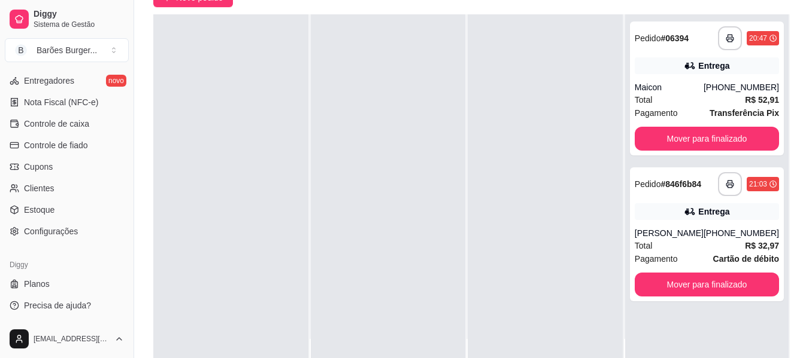
scroll to position [180, 0]
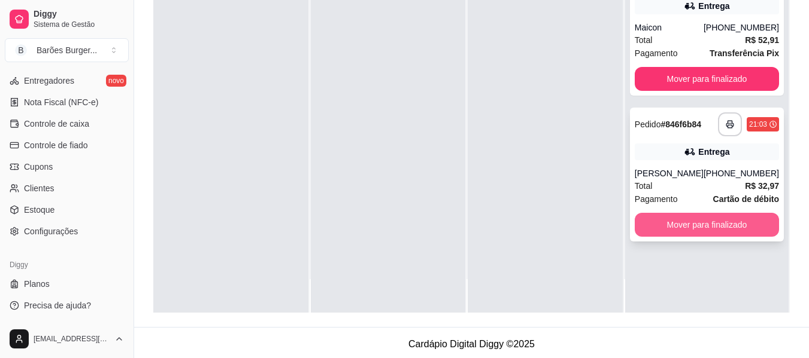
click at [703, 224] on button "Mover para finalizado" at bounding box center [706, 225] width 144 height 24
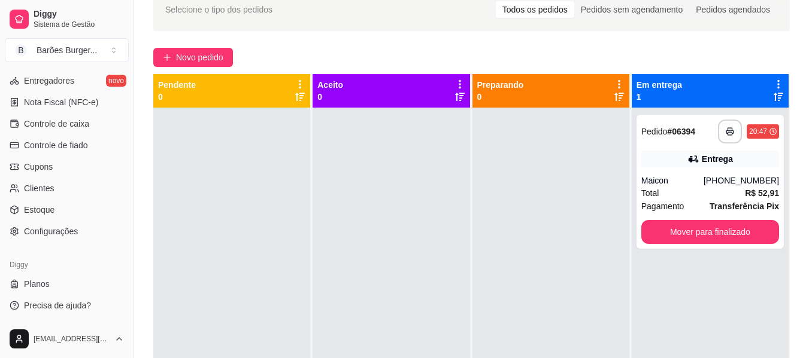
scroll to position [0, 0]
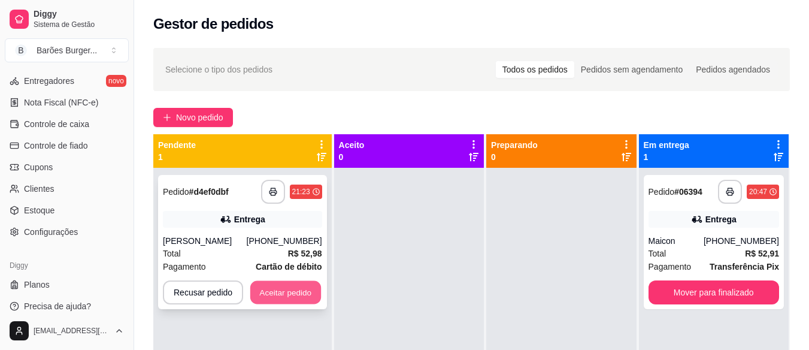
click at [282, 291] on button "Aceitar pedido" at bounding box center [285, 292] width 71 height 23
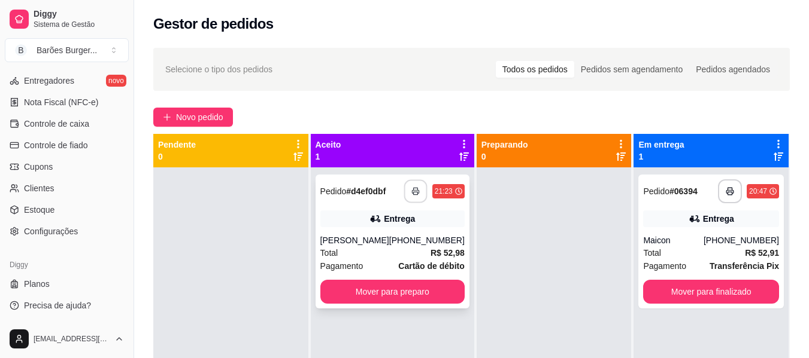
click at [408, 196] on button "button" at bounding box center [414, 191] width 23 height 23
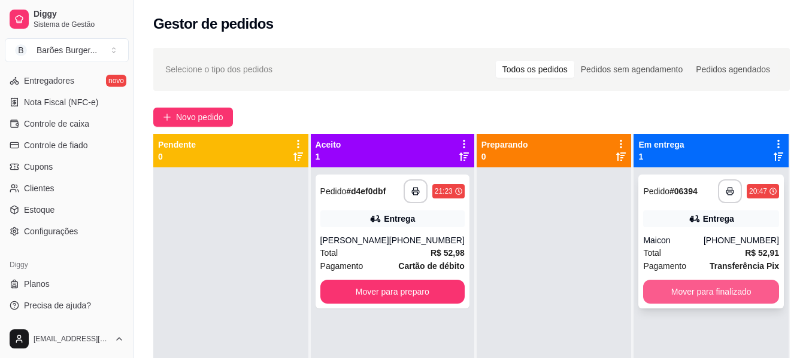
click at [703, 290] on button "Mover para finalizado" at bounding box center [711, 292] width 136 height 24
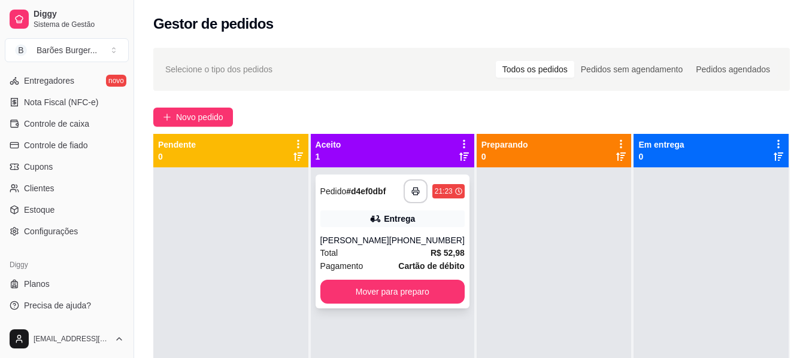
click at [360, 226] on div "Entrega" at bounding box center [392, 219] width 144 height 17
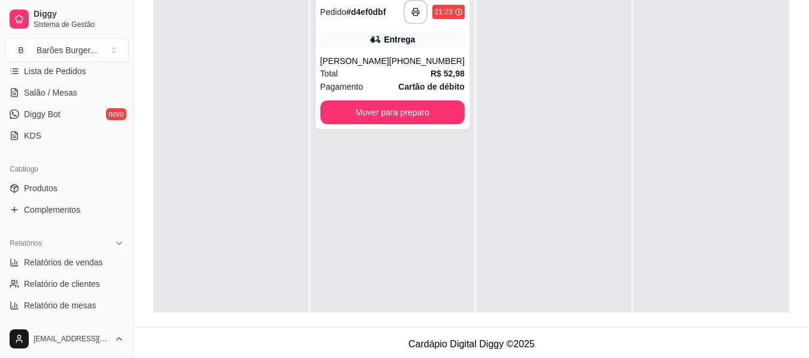
scroll to position [144, 0]
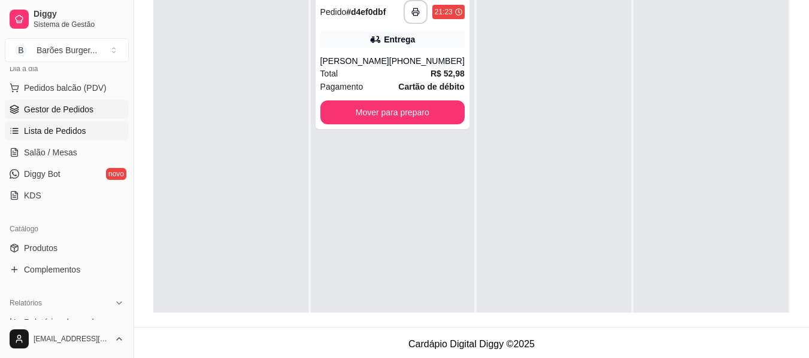
click at [54, 133] on span "Lista de Pedidos" at bounding box center [55, 131] width 62 height 12
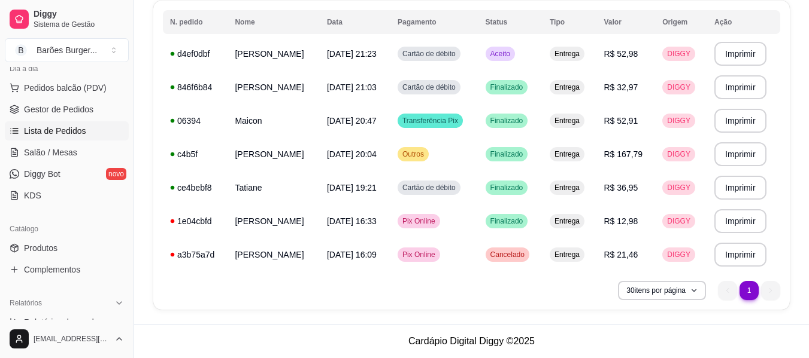
scroll to position [16, 0]
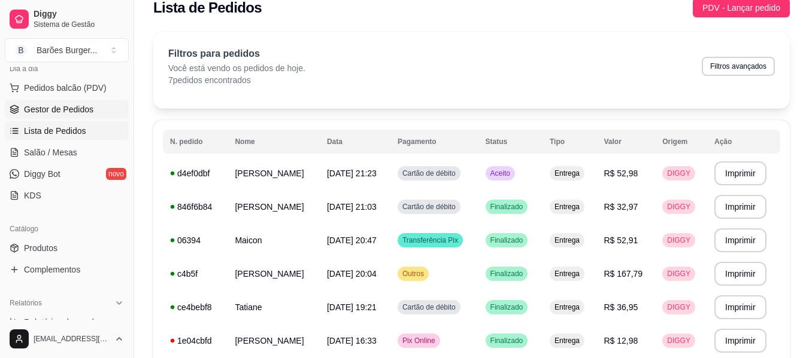
click at [56, 110] on span "Gestor de Pedidos" at bounding box center [58, 110] width 69 height 12
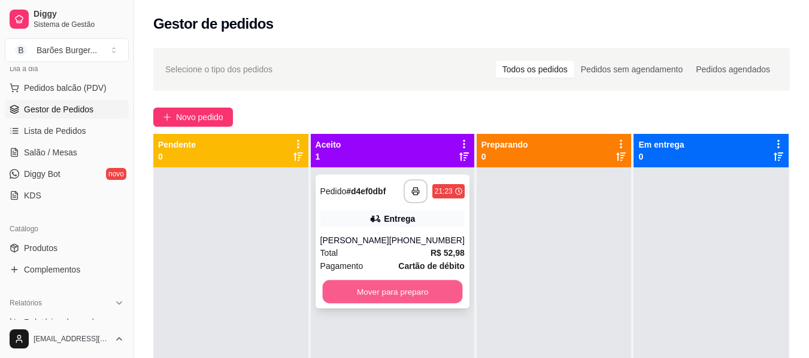
click at [381, 293] on button "Mover para preparo" at bounding box center [392, 292] width 140 height 23
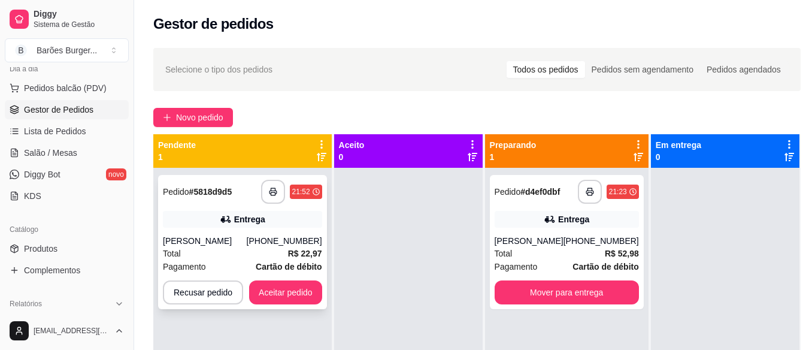
click at [231, 244] on div "[PERSON_NAME]" at bounding box center [205, 241] width 84 height 12
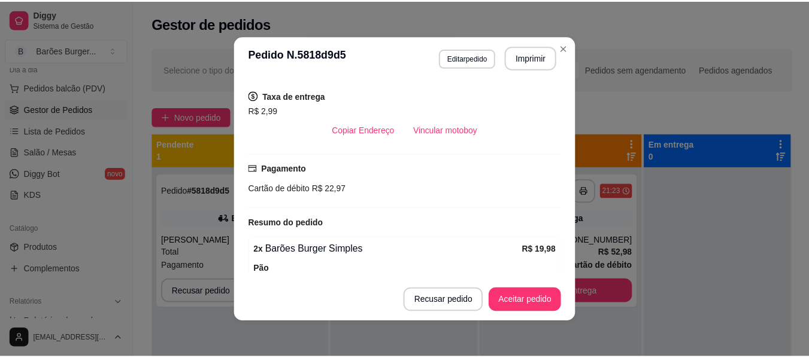
scroll to position [299, 0]
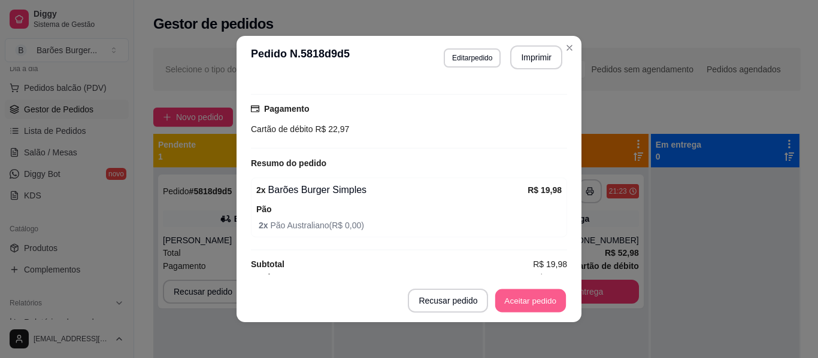
click at [527, 303] on button "Aceitar pedido" at bounding box center [530, 301] width 71 height 23
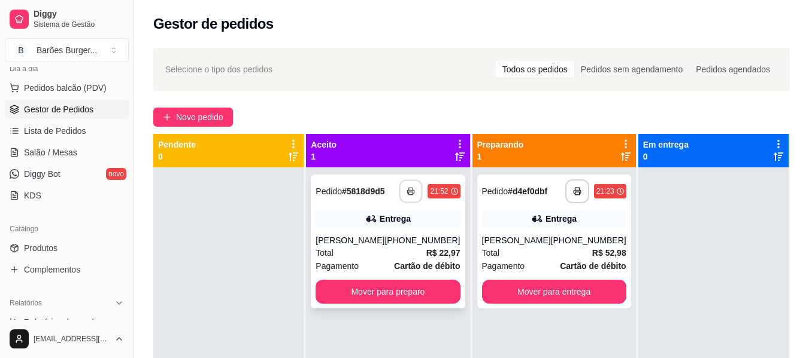
click at [409, 190] on icon "button" at bounding box center [411, 191] width 8 height 8
click at [364, 240] on div "[PERSON_NAME]" at bounding box center [349, 241] width 69 height 12
click at [412, 191] on button "button" at bounding box center [411, 192] width 24 height 24
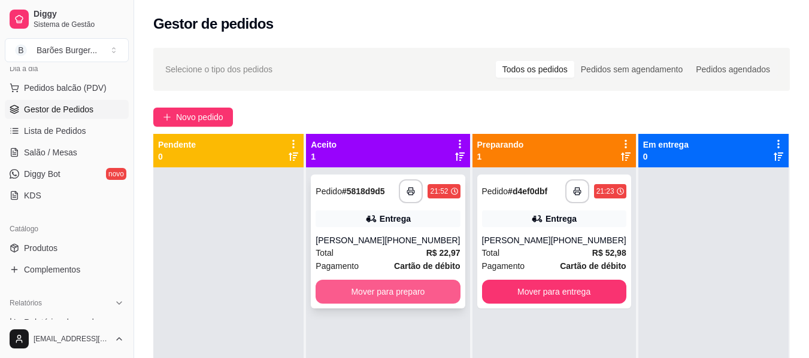
click at [363, 290] on button "Mover para preparo" at bounding box center [387, 292] width 144 height 24
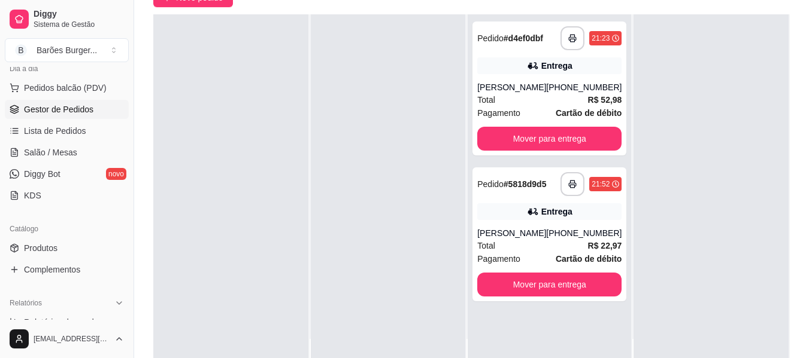
scroll to position [180, 0]
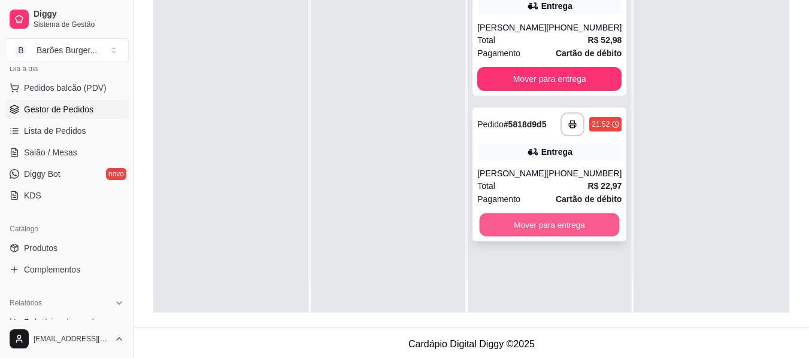
click at [551, 223] on button "Mover para entrega" at bounding box center [549, 225] width 140 height 23
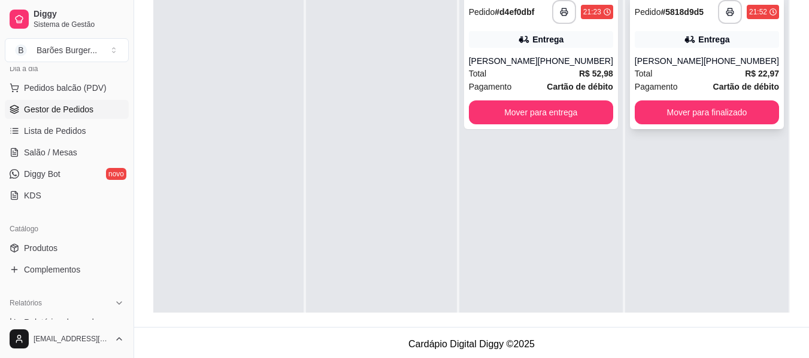
scroll to position [0, 0]
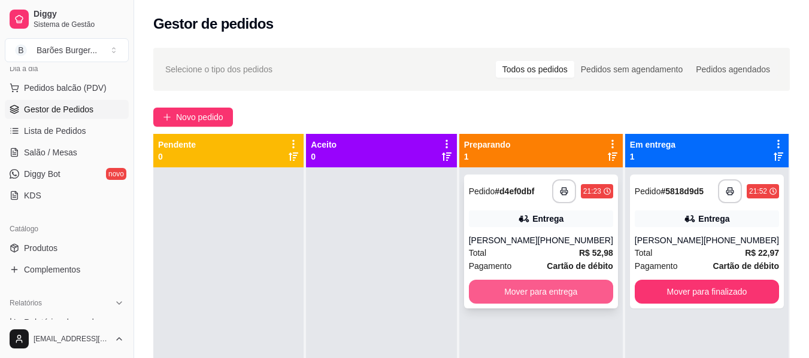
click at [561, 295] on button "Mover para entrega" at bounding box center [541, 292] width 144 height 24
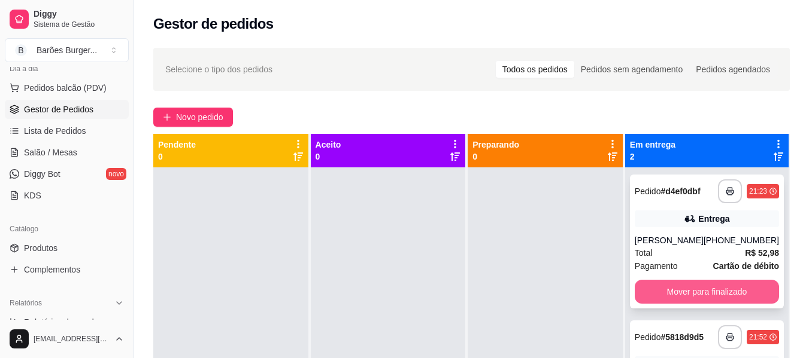
click at [656, 297] on button "Mover para finalizado" at bounding box center [706, 292] width 144 height 24
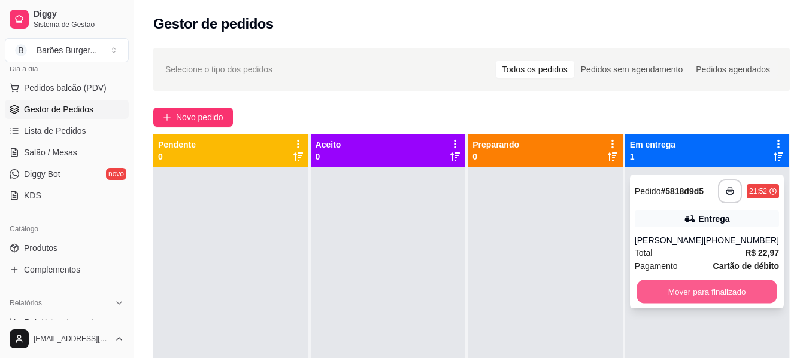
click at [734, 296] on button "Mover para finalizado" at bounding box center [706, 292] width 140 height 23
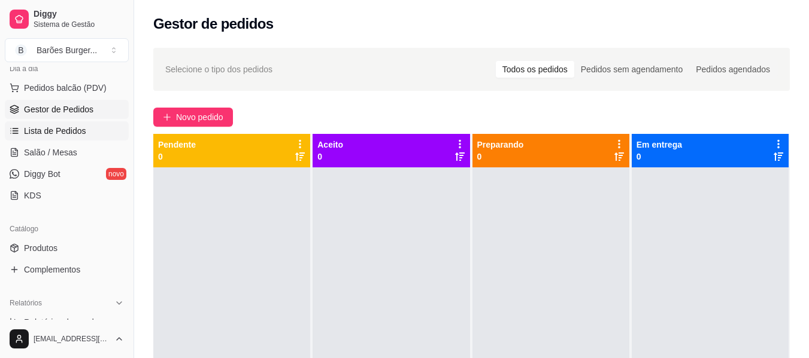
click at [48, 130] on span "Lista de Pedidos" at bounding box center [55, 131] width 62 height 12
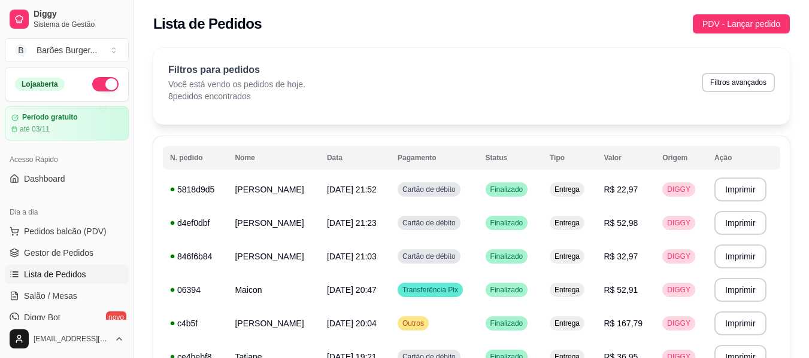
scroll to position [120, 0]
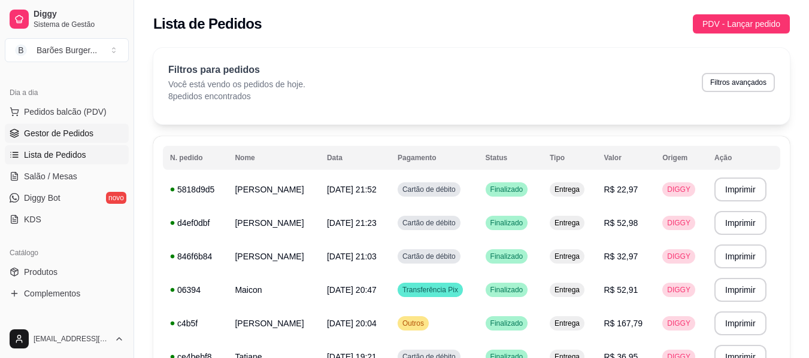
click at [78, 125] on link "Gestor de Pedidos" at bounding box center [67, 133] width 124 height 19
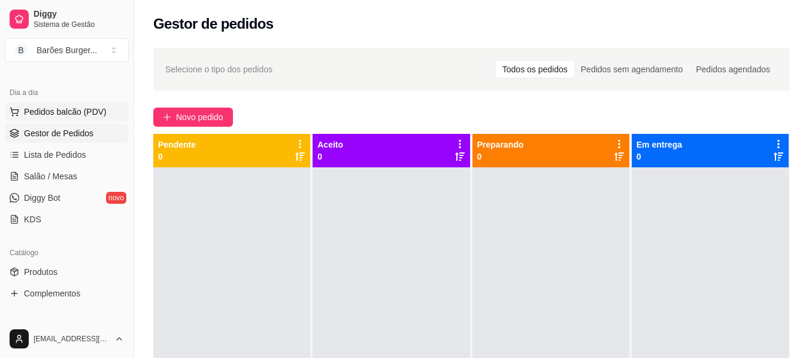
click at [56, 110] on span "Pedidos balcão (PDV)" at bounding box center [65, 112] width 83 height 12
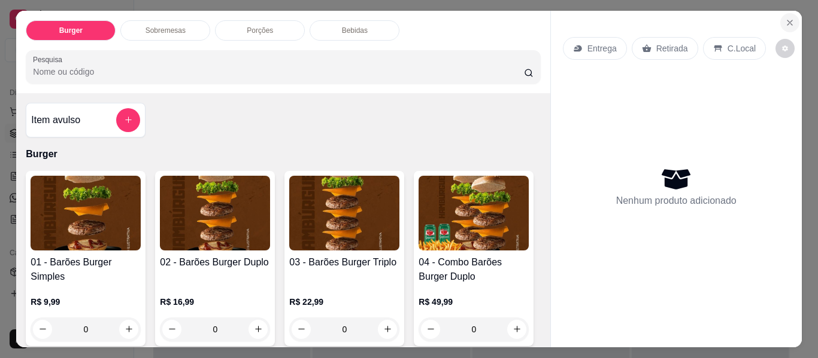
click at [787, 20] on icon "Close" at bounding box center [790, 23] width 10 height 10
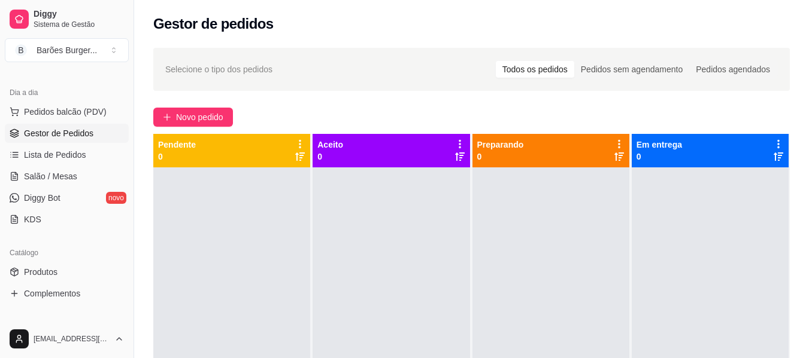
click at [42, 134] on span "Gestor de Pedidos" at bounding box center [58, 133] width 69 height 12
click at [41, 151] on span "Lista de Pedidos" at bounding box center [55, 155] width 62 height 12
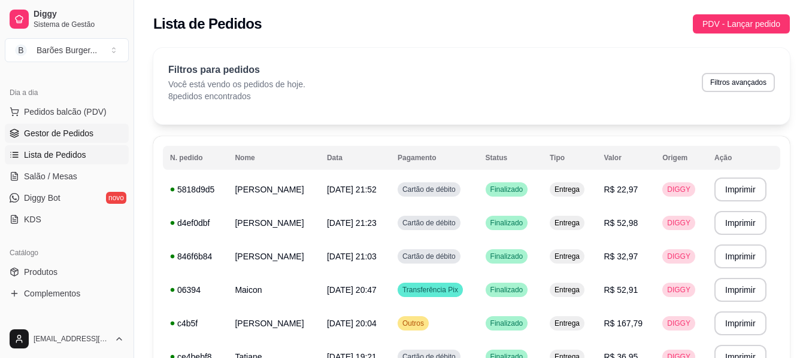
click at [40, 133] on span "Gestor de Pedidos" at bounding box center [58, 133] width 69 height 12
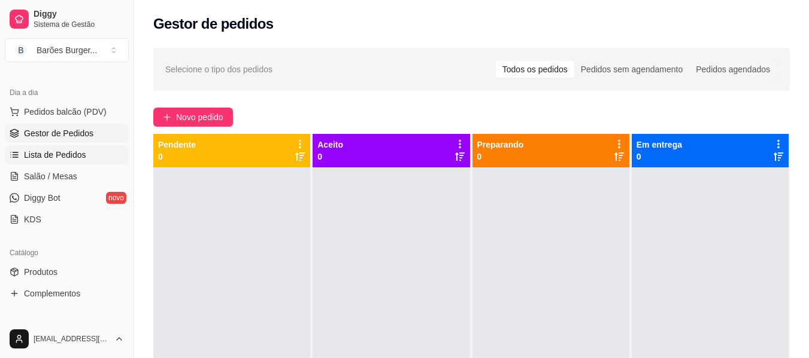
click at [57, 160] on span "Lista de Pedidos" at bounding box center [55, 155] width 62 height 12
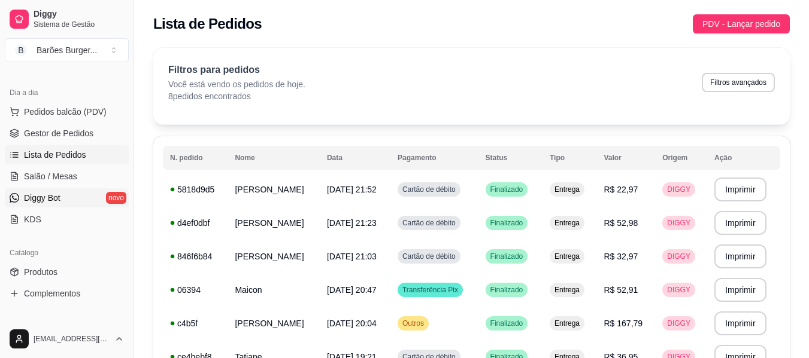
scroll to position [359, 0]
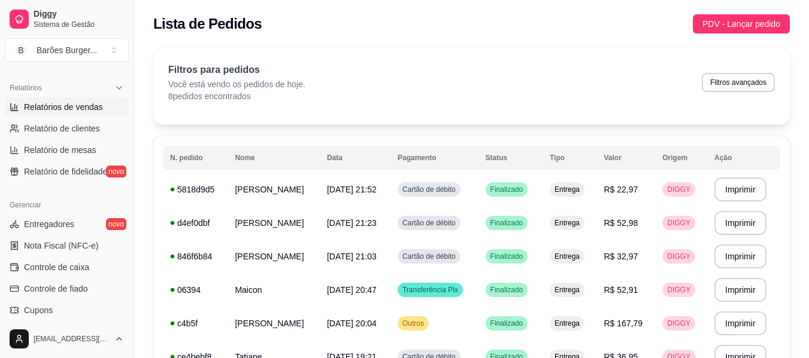
click at [54, 108] on span "Relatórios de vendas" at bounding box center [63, 107] width 79 height 12
select select "ALL"
select select "0"
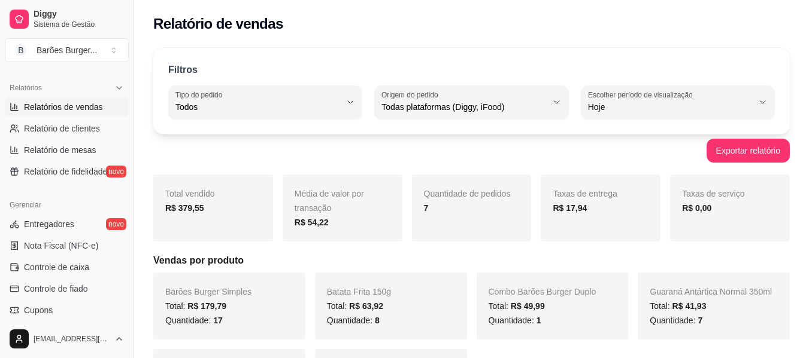
click at [531, 159] on div "Exportar relatório" at bounding box center [471, 151] width 636 height 24
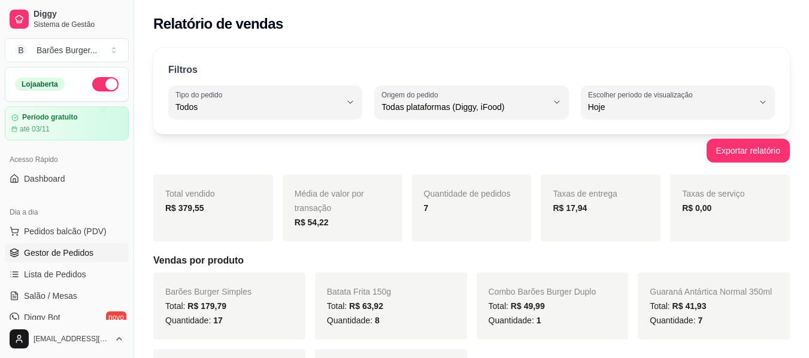
click at [66, 253] on span "Gestor de Pedidos" at bounding box center [58, 253] width 69 height 12
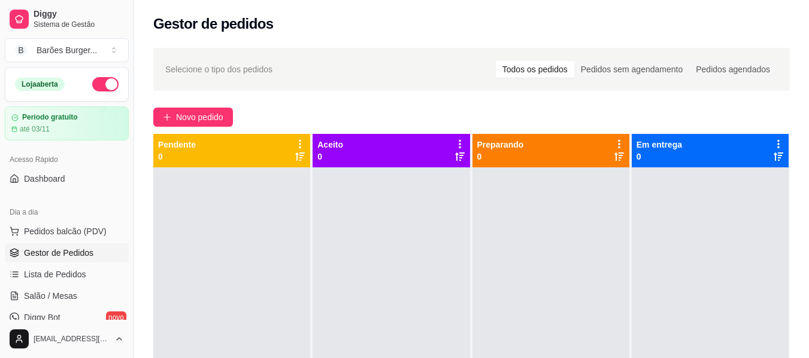
click at [358, 113] on div "Novo pedido" at bounding box center [471, 117] width 636 height 19
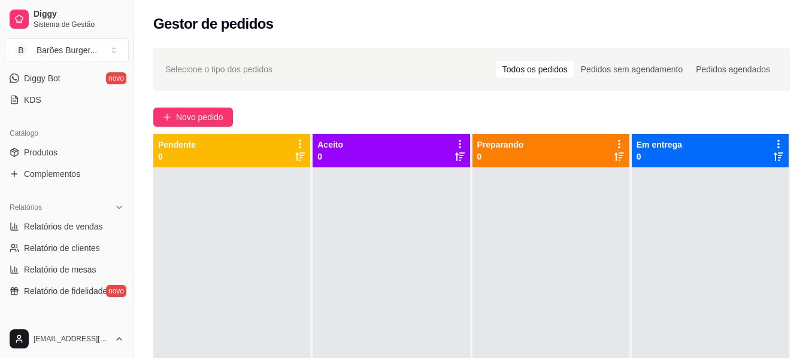
scroll to position [359, 0]
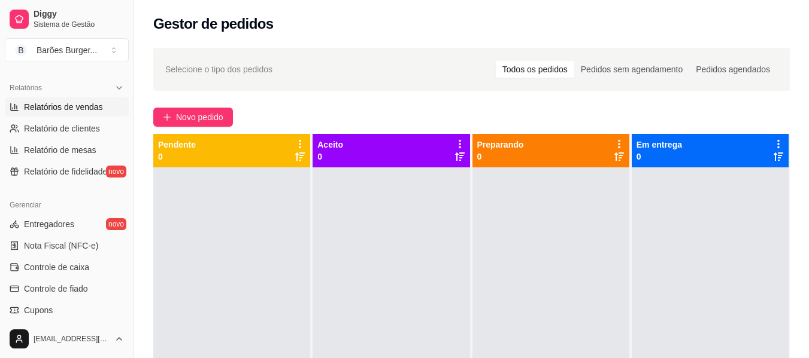
click at [83, 109] on span "Relatórios de vendas" at bounding box center [63, 107] width 79 height 12
select select "ALL"
select select "0"
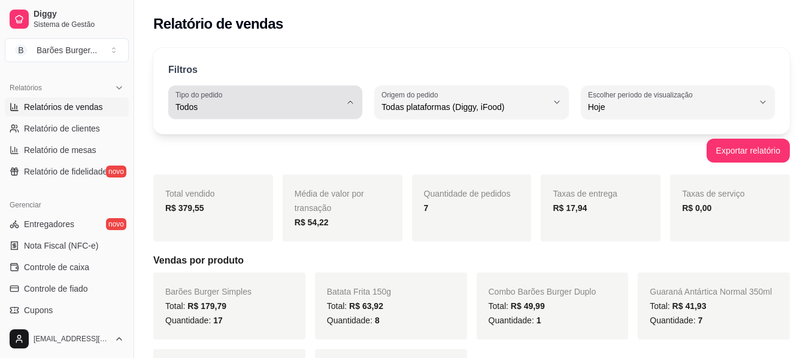
click at [346, 103] on icon "button" at bounding box center [350, 103] width 10 height 10
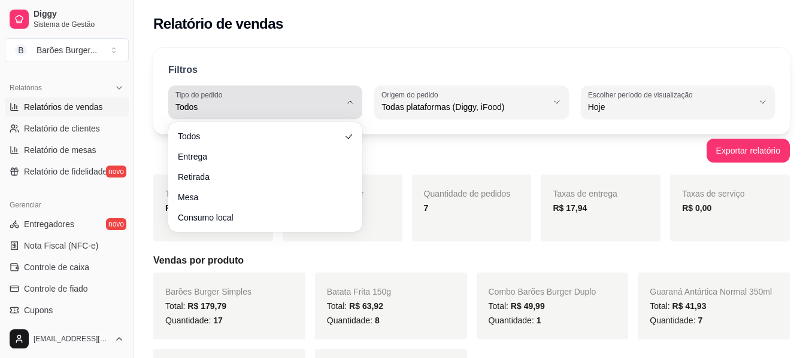
click at [346, 103] on icon "button" at bounding box center [350, 103] width 10 height 10
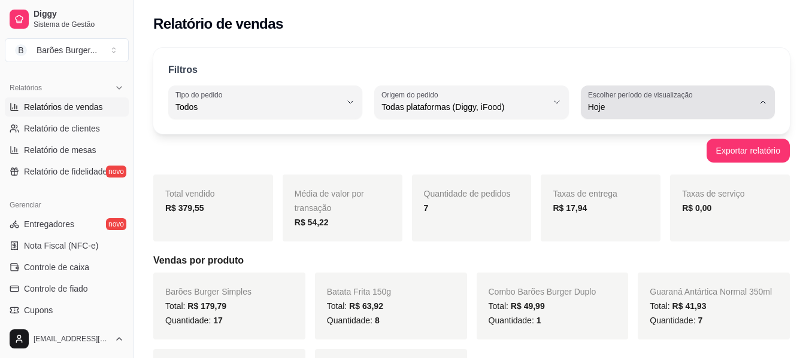
click at [631, 114] on button "Escolher período de visualização Hoje" at bounding box center [678, 103] width 194 height 34
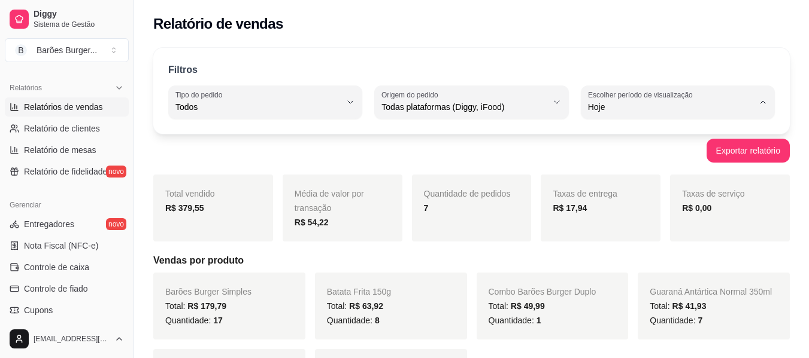
click at [627, 135] on span "Hoje" at bounding box center [671, 135] width 156 height 11
drag, startPoint x: 159, startPoint y: 206, endPoint x: 222, endPoint y: 206, distance: 62.8
click at [222, 206] on div "Total vendido R$ 379,55" at bounding box center [213, 208] width 120 height 67
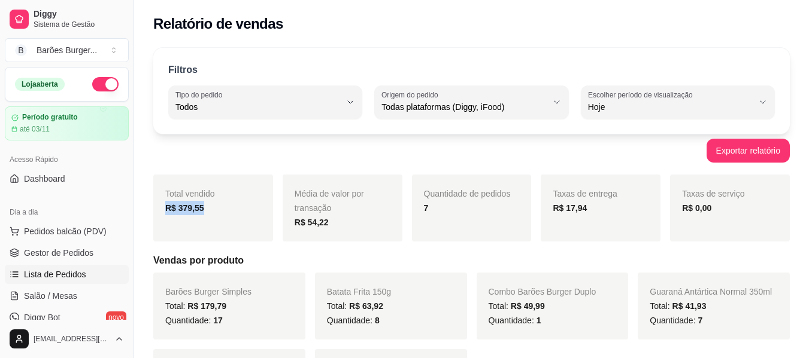
click at [69, 269] on link "Lista de Pedidos" at bounding box center [67, 274] width 124 height 19
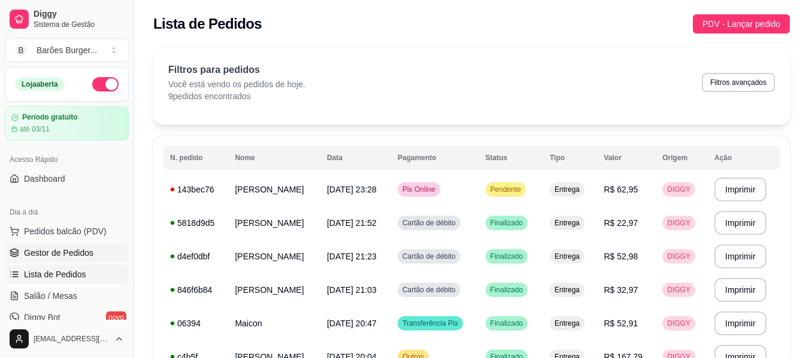
click at [41, 254] on span "Gestor de Pedidos" at bounding box center [58, 253] width 69 height 12
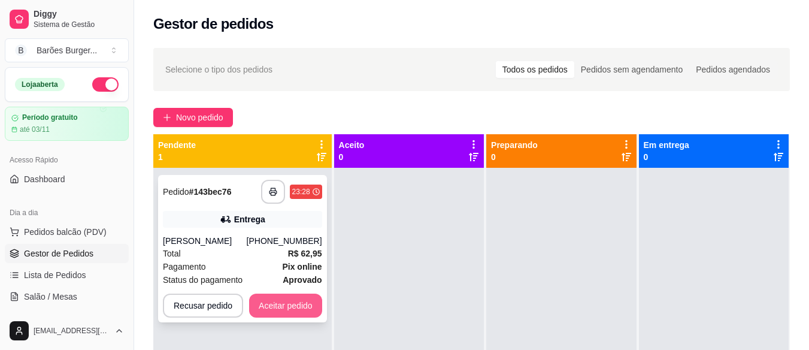
click at [291, 305] on button "Aceitar pedido" at bounding box center [285, 305] width 73 height 24
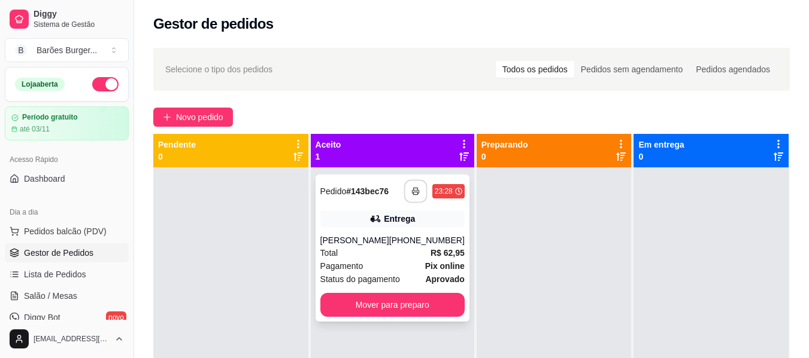
click at [412, 193] on icon "button" at bounding box center [415, 191] width 7 height 3
click at [403, 308] on button "Mover para preparo" at bounding box center [392, 305] width 144 height 24
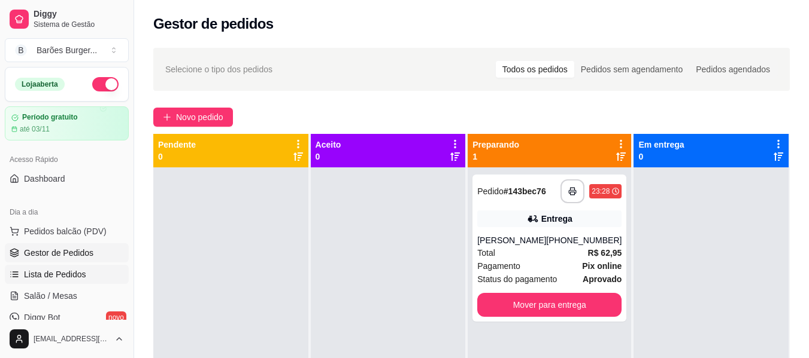
click at [40, 278] on span "Lista de Pedidos" at bounding box center [55, 275] width 62 height 12
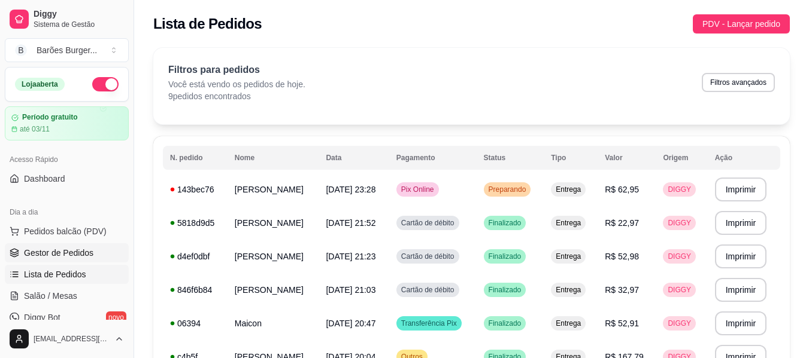
click at [90, 257] on span "Gestor de Pedidos" at bounding box center [58, 253] width 69 height 12
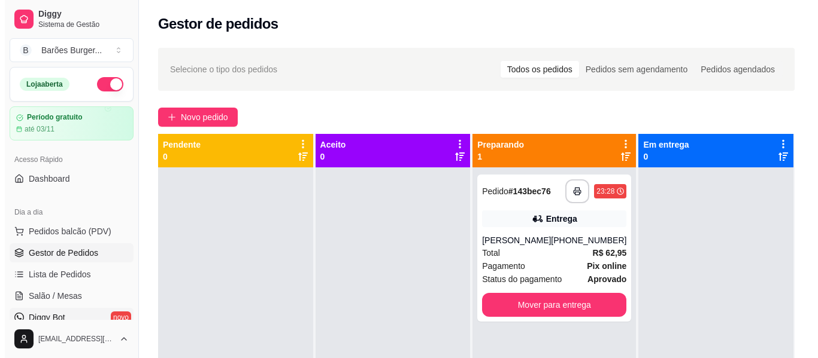
scroll to position [60, 0]
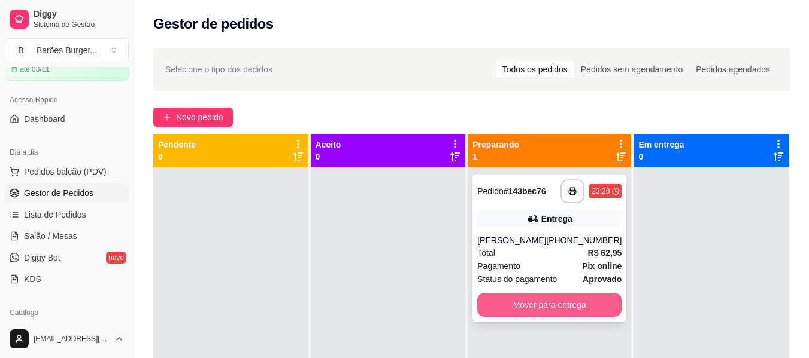
click at [547, 307] on button "Mover para entrega" at bounding box center [549, 305] width 144 height 24
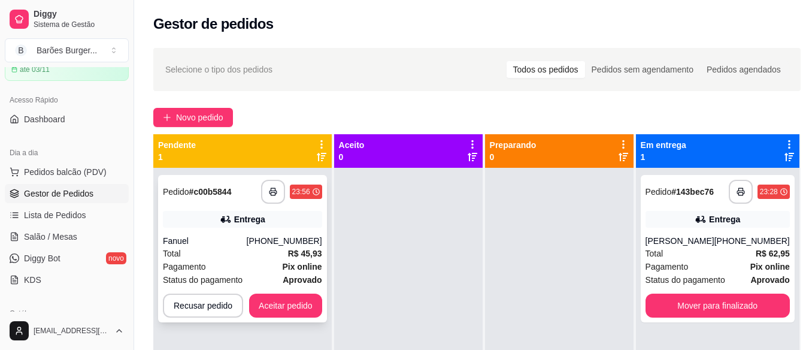
click at [222, 246] on div "Fanuel" at bounding box center [205, 241] width 84 height 12
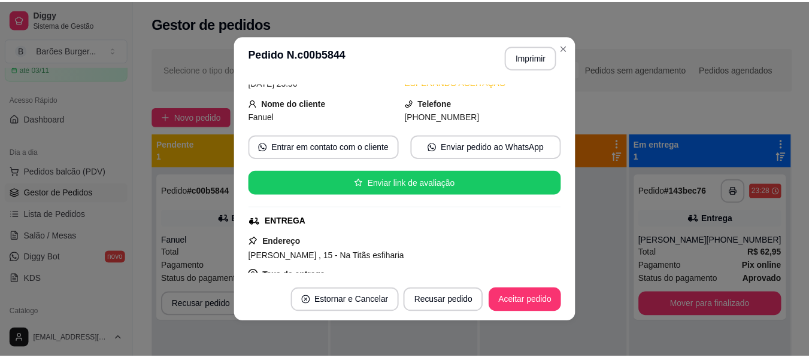
scroll to position [120, 0]
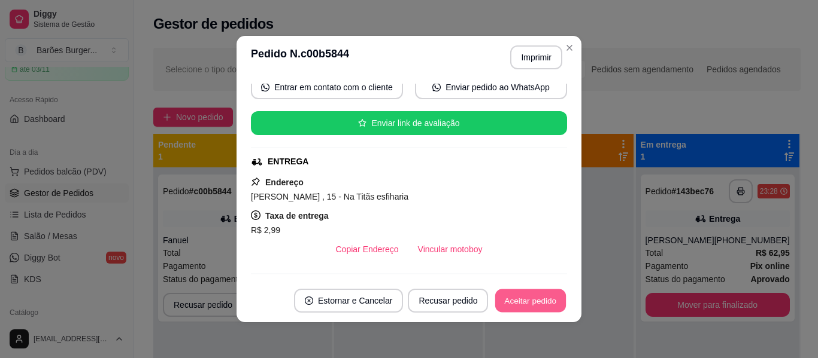
click at [515, 298] on button "Aceitar pedido" at bounding box center [530, 301] width 71 height 23
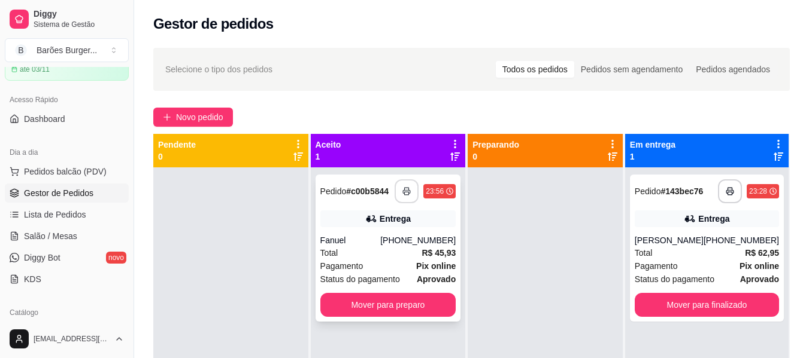
click at [406, 193] on icon "button" at bounding box center [406, 191] width 8 height 8
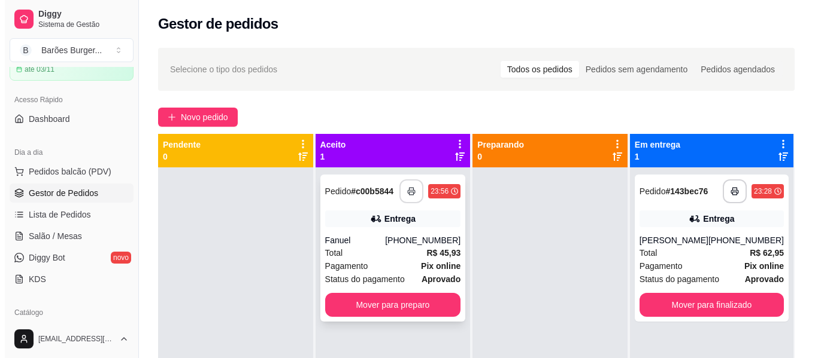
scroll to position [0, 0]
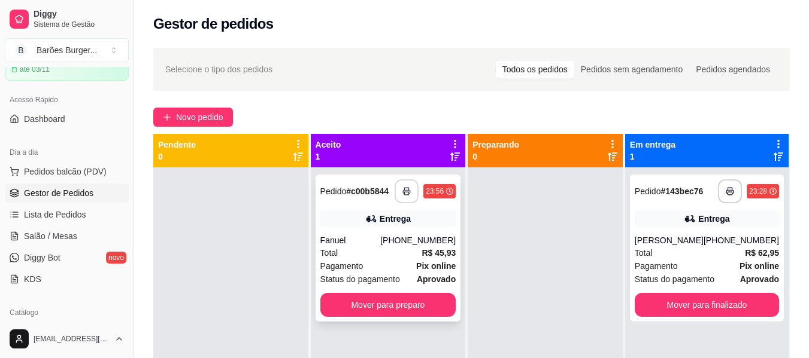
click at [407, 188] on polyline "button" at bounding box center [407, 189] width 4 height 2
click at [386, 300] on button "Mover para preparo" at bounding box center [388, 305] width 136 height 24
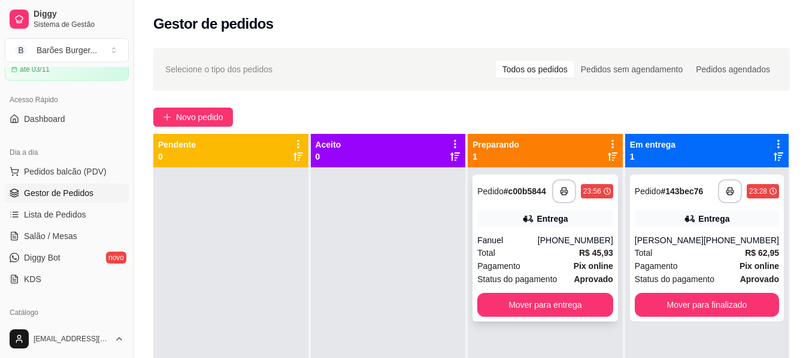
click at [543, 254] on div "Total R$ 45,93" at bounding box center [545, 253] width 136 height 13
select select "ALL"
select select "0"
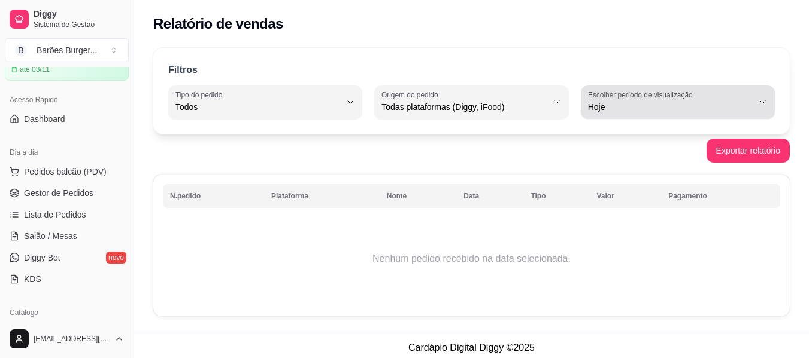
click at [756, 102] on button "Escolher período de visualização Hoje" at bounding box center [678, 103] width 194 height 34
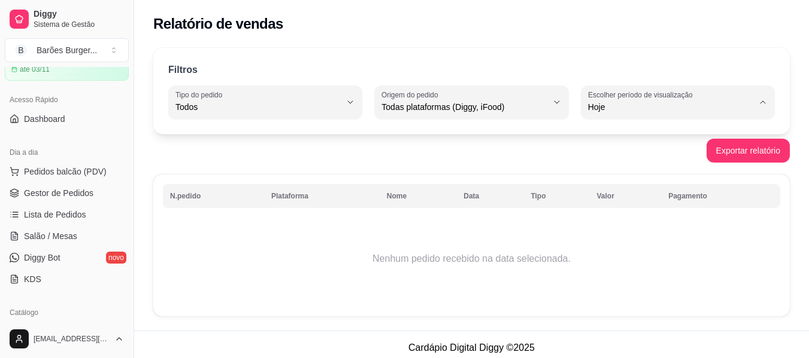
click at [595, 152] on span "Ontem" at bounding box center [671, 155] width 156 height 11
type input "1"
select select "1"
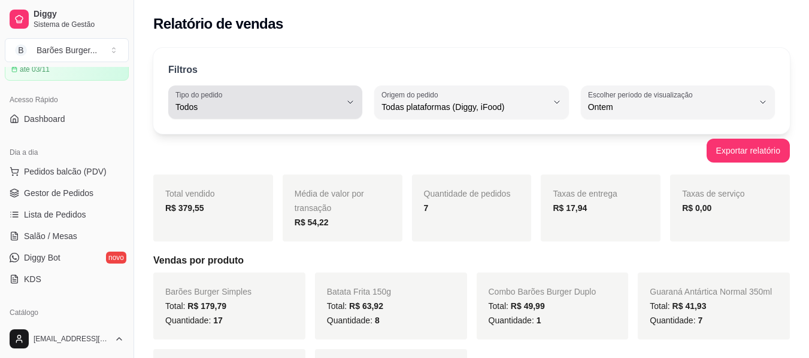
click at [350, 98] on icon "button" at bounding box center [350, 103] width 10 height 10
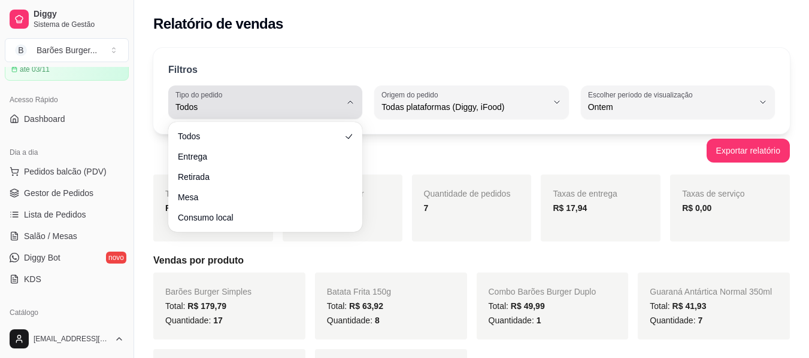
click at [350, 98] on icon "button" at bounding box center [350, 103] width 10 height 10
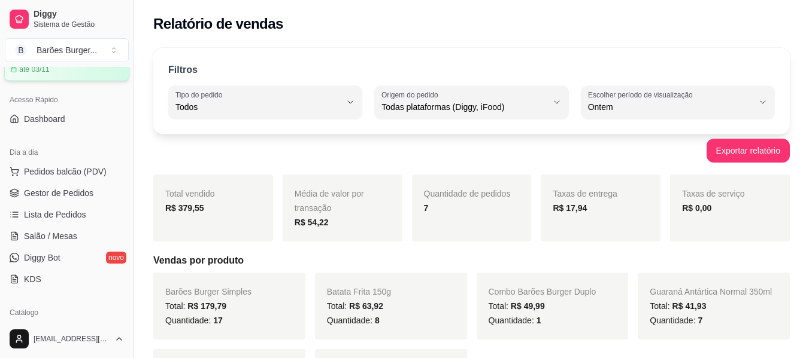
click at [88, 74] on div "Período gratuito até 03/11" at bounding box center [67, 63] width 112 height 21
click at [54, 199] on span "Gestor de Pedidos" at bounding box center [58, 193] width 69 height 12
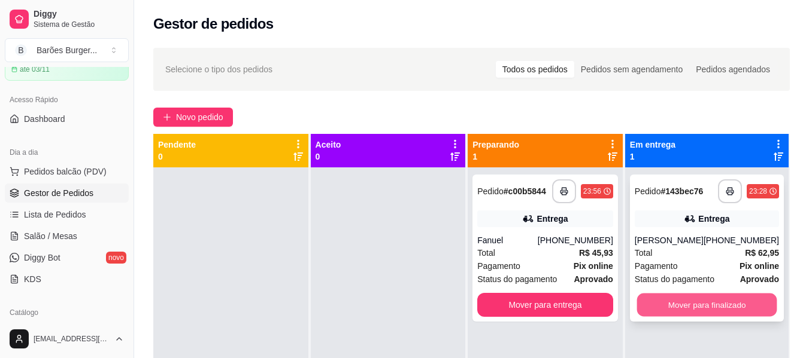
click at [702, 294] on button "Mover para finalizado" at bounding box center [706, 305] width 140 height 23
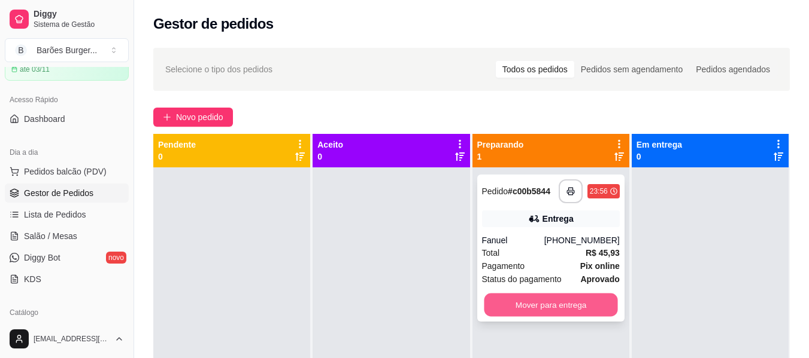
click at [554, 294] on button "Mover para entrega" at bounding box center [550, 305] width 133 height 23
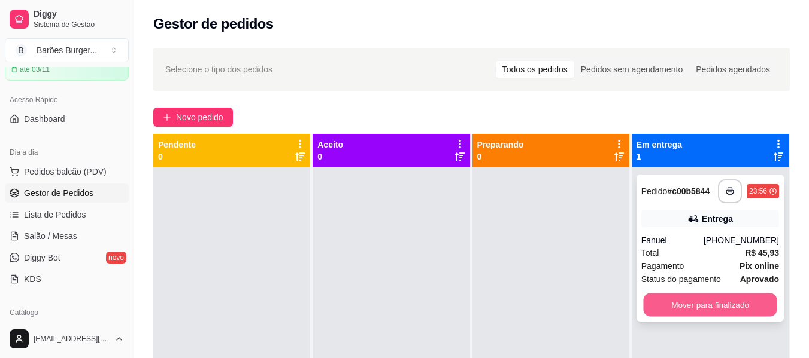
click at [704, 294] on button "Mover para finalizado" at bounding box center [709, 305] width 133 height 23
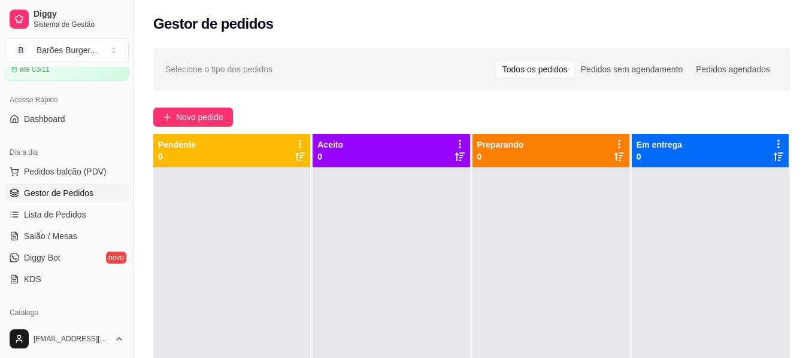
select select "ALL"
select select "0"
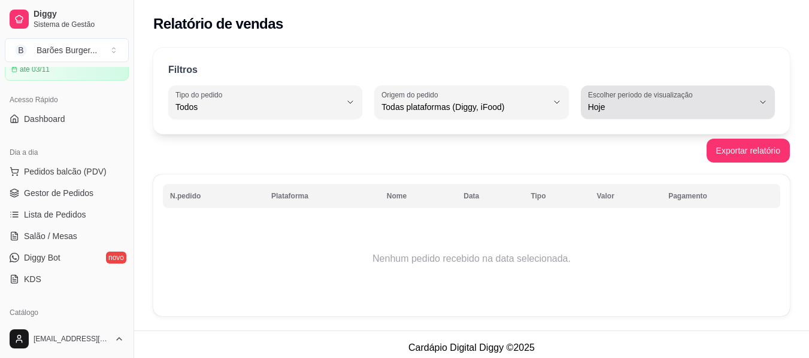
click at [630, 103] on span "Hoje" at bounding box center [670, 107] width 165 height 12
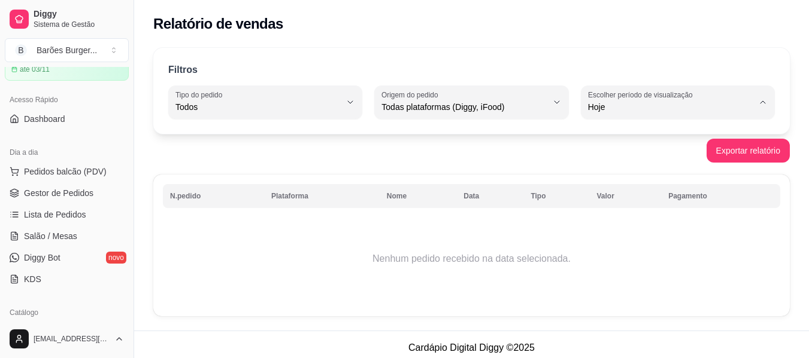
click at [625, 157] on span "Ontem" at bounding box center [671, 155] width 156 height 11
type input "1"
select select "1"
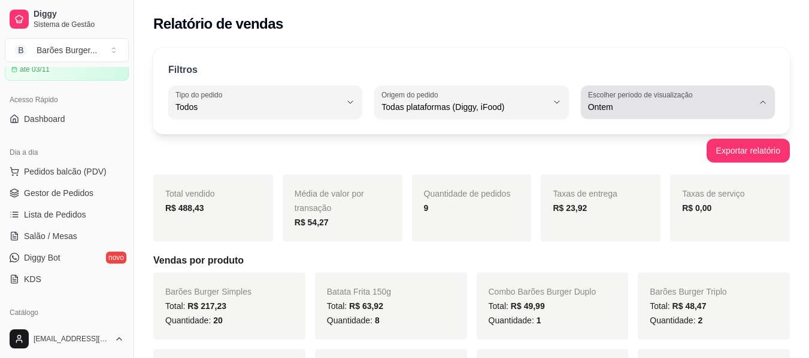
click at [638, 111] on span "Ontem" at bounding box center [670, 107] width 165 height 12
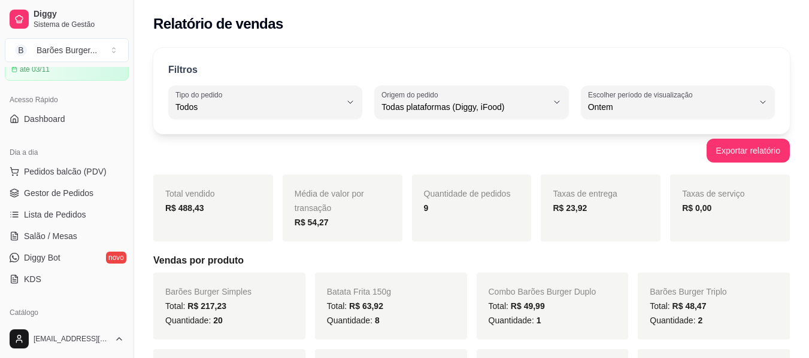
click at [458, 143] on div "Exportar relatório" at bounding box center [471, 151] width 636 height 24
drag, startPoint x: 202, startPoint y: 172, endPoint x: 251, endPoint y: 172, distance: 49.1
click at [251, 273] on div "Barões Burger Simples Total: R$ 217,23 Quantidade: 20" at bounding box center [229, 306] width 152 height 67
drag, startPoint x: 229, startPoint y: 205, endPoint x: 195, endPoint y: 180, distance: 42.4
click at [195, 273] on div "Barões Burger Simples Total: R$ 217,23 Quantidade: 20" at bounding box center [229, 306] width 152 height 67
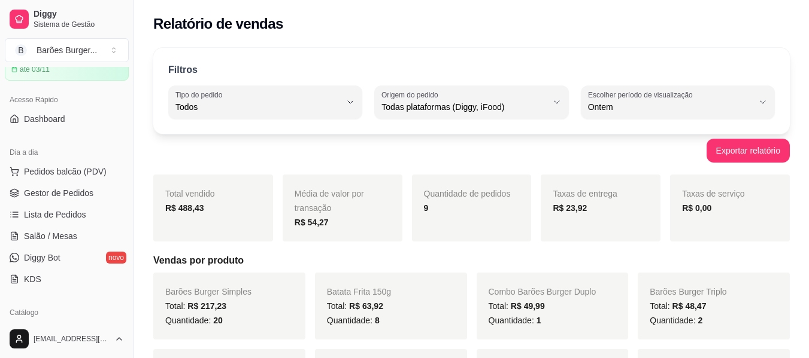
drag, startPoint x: 347, startPoint y: 168, endPoint x: 389, endPoint y: 203, distance: 54.9
click at [389, 273] on div "Batata Frita 150g Total: R$ 63,92 Quantidade: 8" at bounding box center [391, 306] width 152 height 67
drag, startPoint x: 528, startPoint y: 175, endPoint x: 543, endPoint y: 198, distance: 27.2
click at [543, 273] on div "Combo Barões Burger Duplo Total: R$ 49,99 Quantidade: 1" at bounding box center [552, 306] width 152 height 67
drag, startPoint x: 698, startPoint y: 177, endPoint x: 708, endPoint y: 198, distance: 23.6
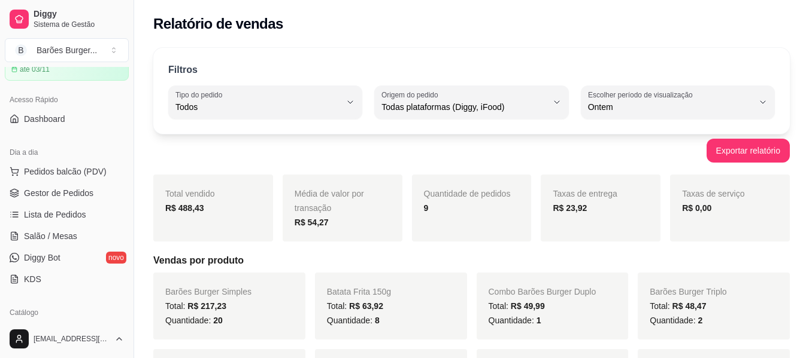
click at [708, 273] on div "Barões Burger Triplo Total: R$ 48,47 Quantidade: 2" at bounding box center [713, 306] width 152 height 67
drag, startPoint x: 207, startPoint y: 191, endPoint x: 234, endPoint y: 215, distance: 36.0
drag, startPoint x: 361, startPoint y: 193, endPoint x: 385, endPoint y: 213, distance: 31.4
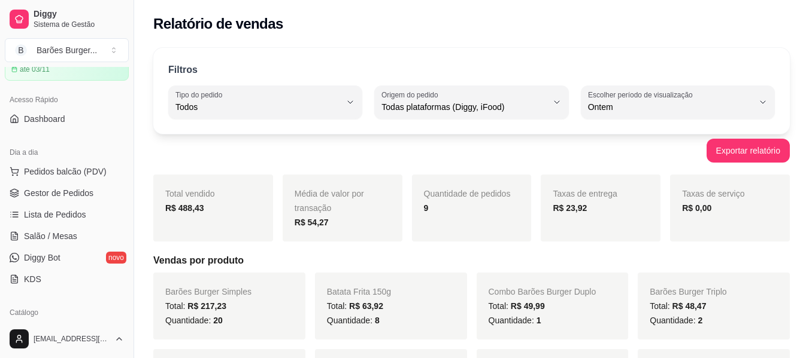
drag, startPoint x: 527, startPoint y: 114, endPoint x: 564, endPoint y: 119, distance: 36.7
click at [564, 273] on div "Combo Barões Burger Duplo Total: R$ 49,99 Quantidade: 1" at bounding box center [552, 306] width 152 height 67
drag, startPoint x: 516, startPoint y: 189, endPoint x: 540, endPoint y: 191, distance: 24.7
drag, startPoint x: 229, startPoint y: 186, endPoint x: 201, endPoint y: 184, distance: 28.2
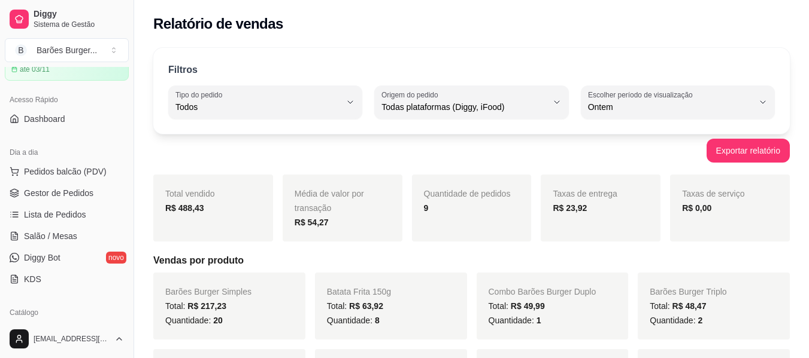
click at [69, 198] on span "Gestor de Pedidos" at bounding box center [58, 193] width 69 height 12
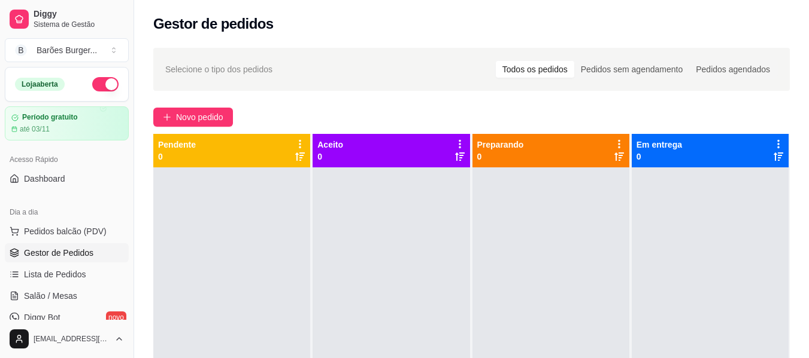
click at [411, 114] on div "Novo pedido" at bounding box center [471, 117] width 636 height 19
click at [370, 98] on div "Selecione o tipo dos pedidos Todos os pedidos Pedidos sem agendamento Pedidos a…" at bounding box center [471, 274] width 674 height 466
click at [63, 275] on span "Lista de Pedidos" at bounding box center [55, 275] width 62 height 12
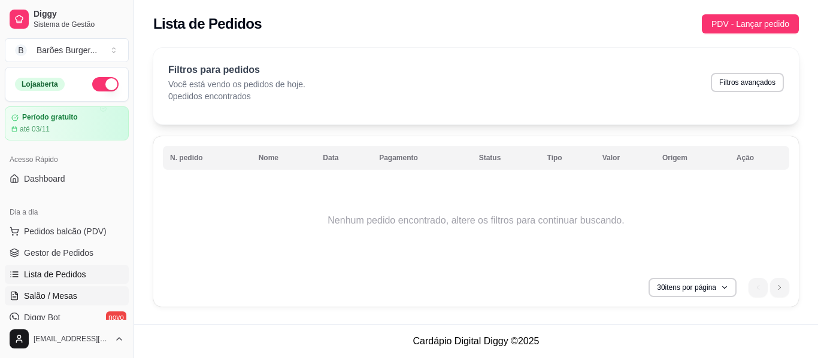
click at [66, 292] on span "Salão / Mesas" at bounding box center [50, 296] width 53 height 12
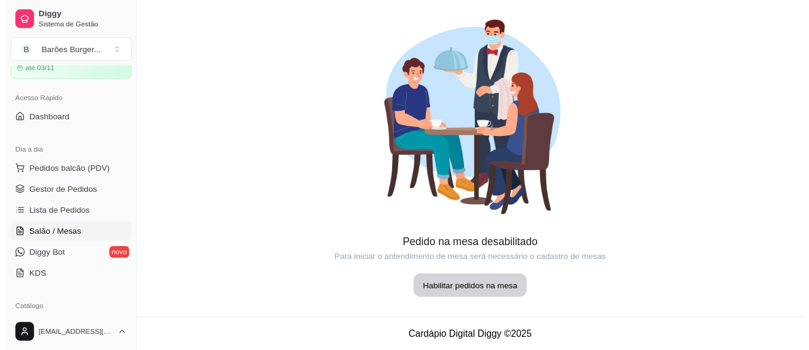
scroll to position [180, 0]
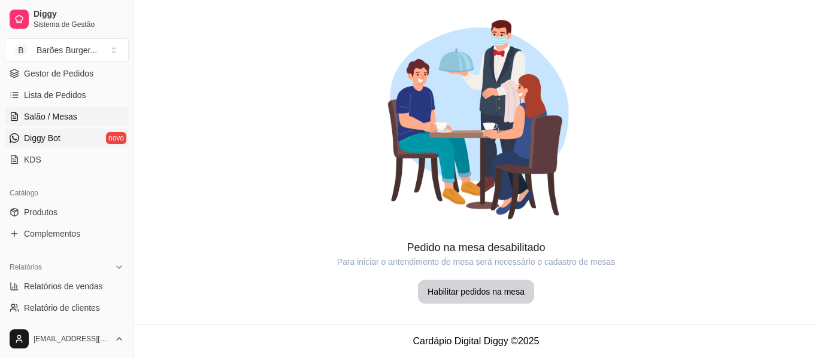
click at [43, 139] on span "Diggy Bot" at bounding box center [42, 138] width 37 height 12
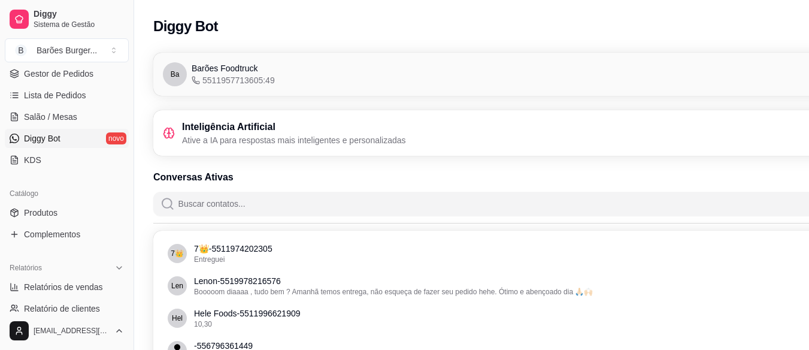
click at [296, 173] on div "Conversas Ativas 24 contatos" at bounding box center [538, 177] width 770 height 14
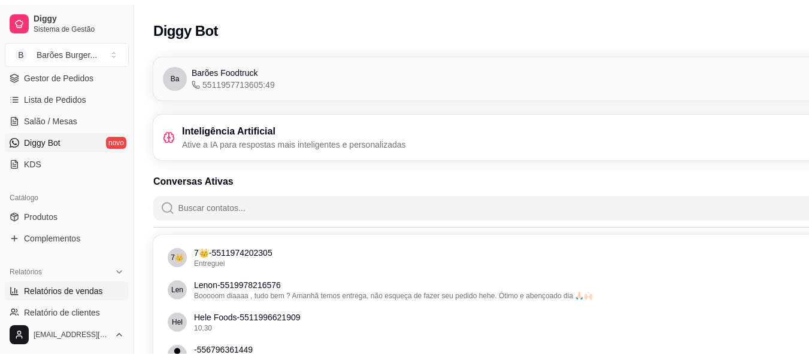
scroll to position [239, 0]
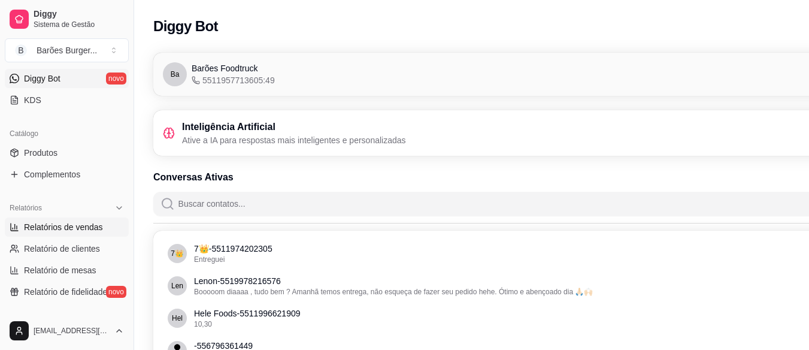
click at [57, 232] on span "Relatórios de vendas" at bounding box center [63, 227] width 79 height 12
select select "ALL"
select select "0"
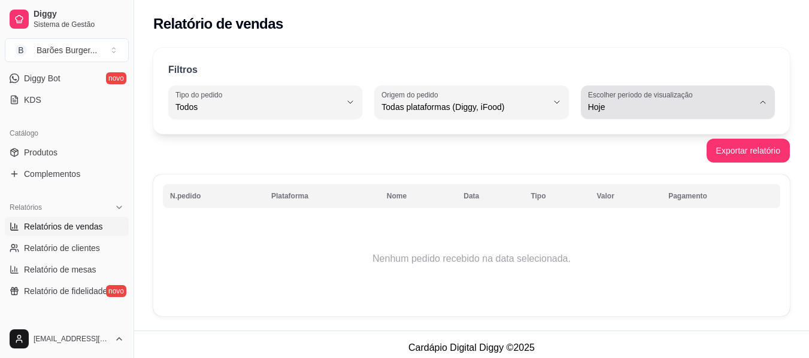
click at [652, 101] on div "Hoje" at bounding box center [670, 102] width 165 height 24
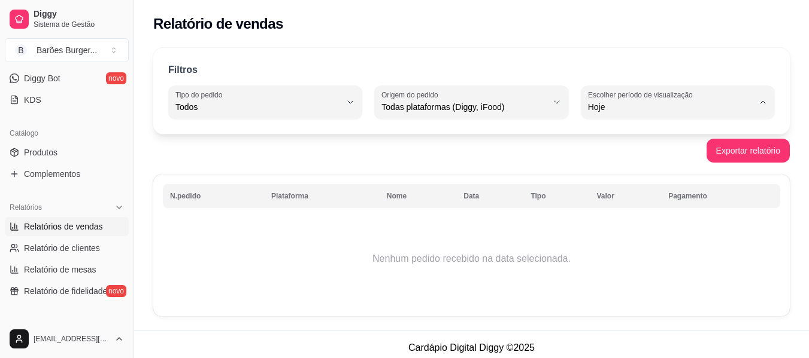
click at [618, 152] on span "Ontem" at bounding box center [671, 155] width 156 height 11
type input "1"
select select "1"
click at [494, 154] on div "Exportar relatório" at bounding box center [471, 151] width 636 height 24
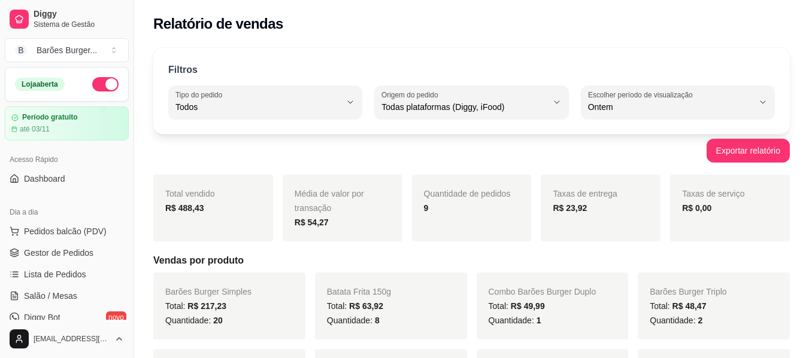
click at [320, 20] on div "Relatório de vendas" at bounding box center [471, 23] width 636 height 19
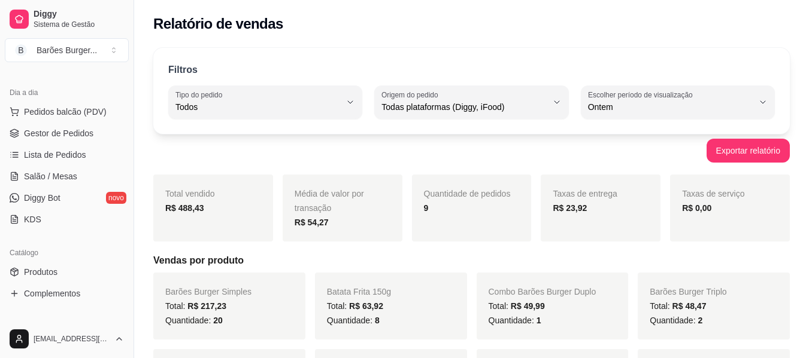
scroll to position [60, 0]
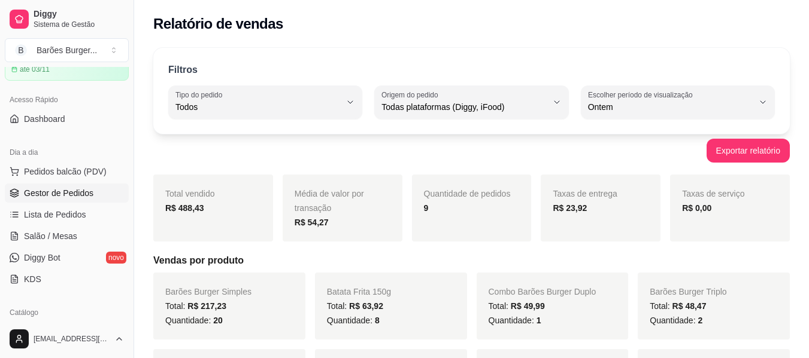
click at [65, 190] on span "Gestor de Pedidos" at bounding box center [58, 193] width 69 height 12
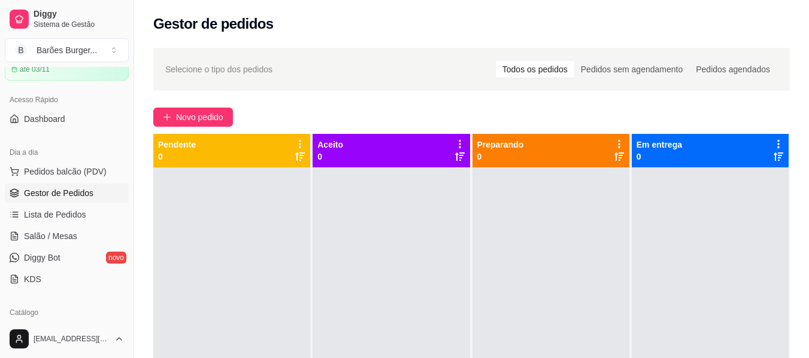
click at [320, 117] on div "Novo pedido" at bounding box center [471, 117] width 636 height 19
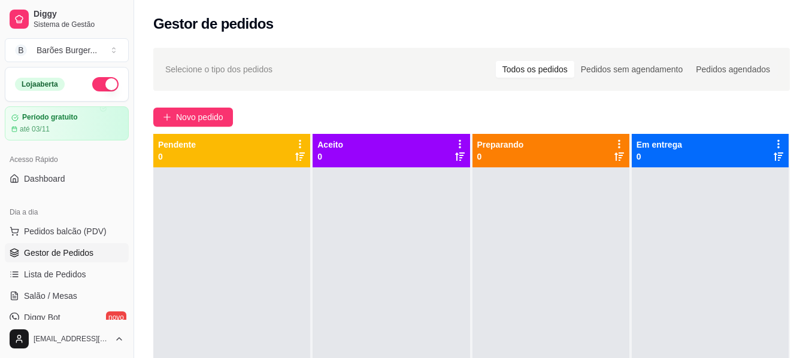
click at [92, 83] on button "button" at bounding box center [105, 84] width 26 height 14
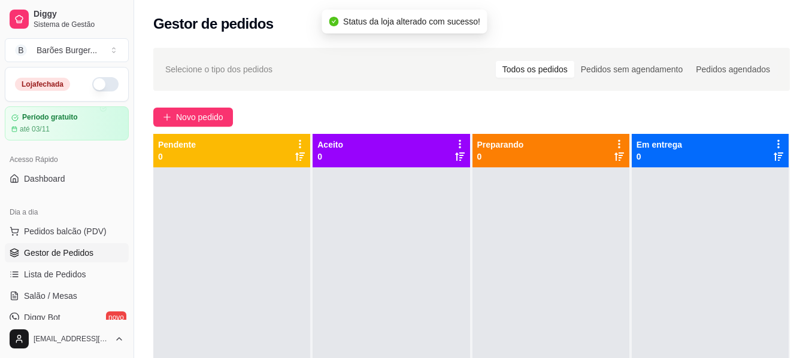
click at [309, 112] on div "Novo pedido" at bounding box center [471, 117] width 636 height 19
